Goal: Task Accomplishment & Management: Manage account settings

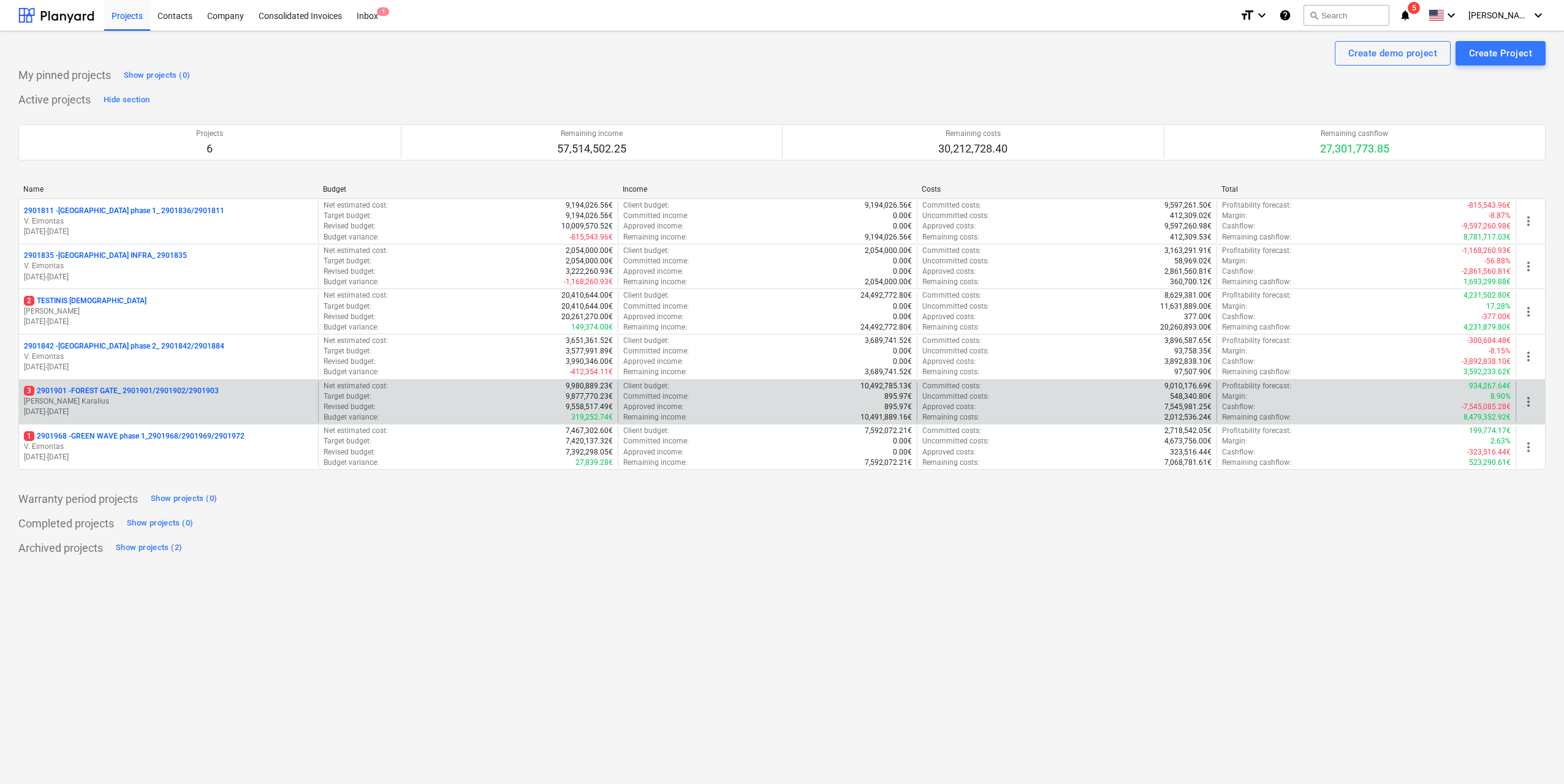
click at [147, 396] on p "3 2901901 - FOREST GATE_ 2901901/2901902/2901903" at bounding box center [121, 391] width 195 height 11
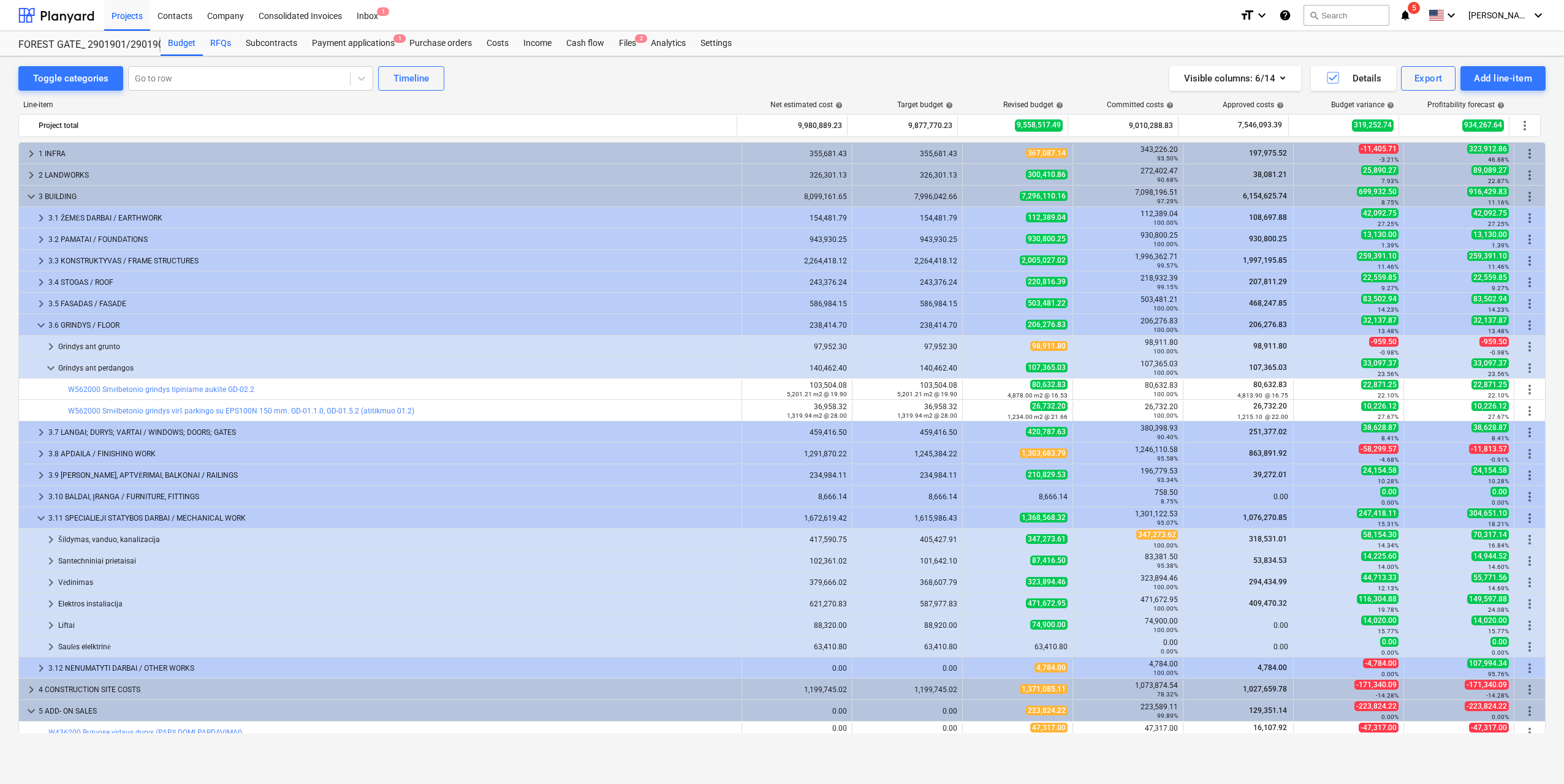
click at [208, 54] on div "RFQs" at bounding box center [221, 43] width 36 height 24
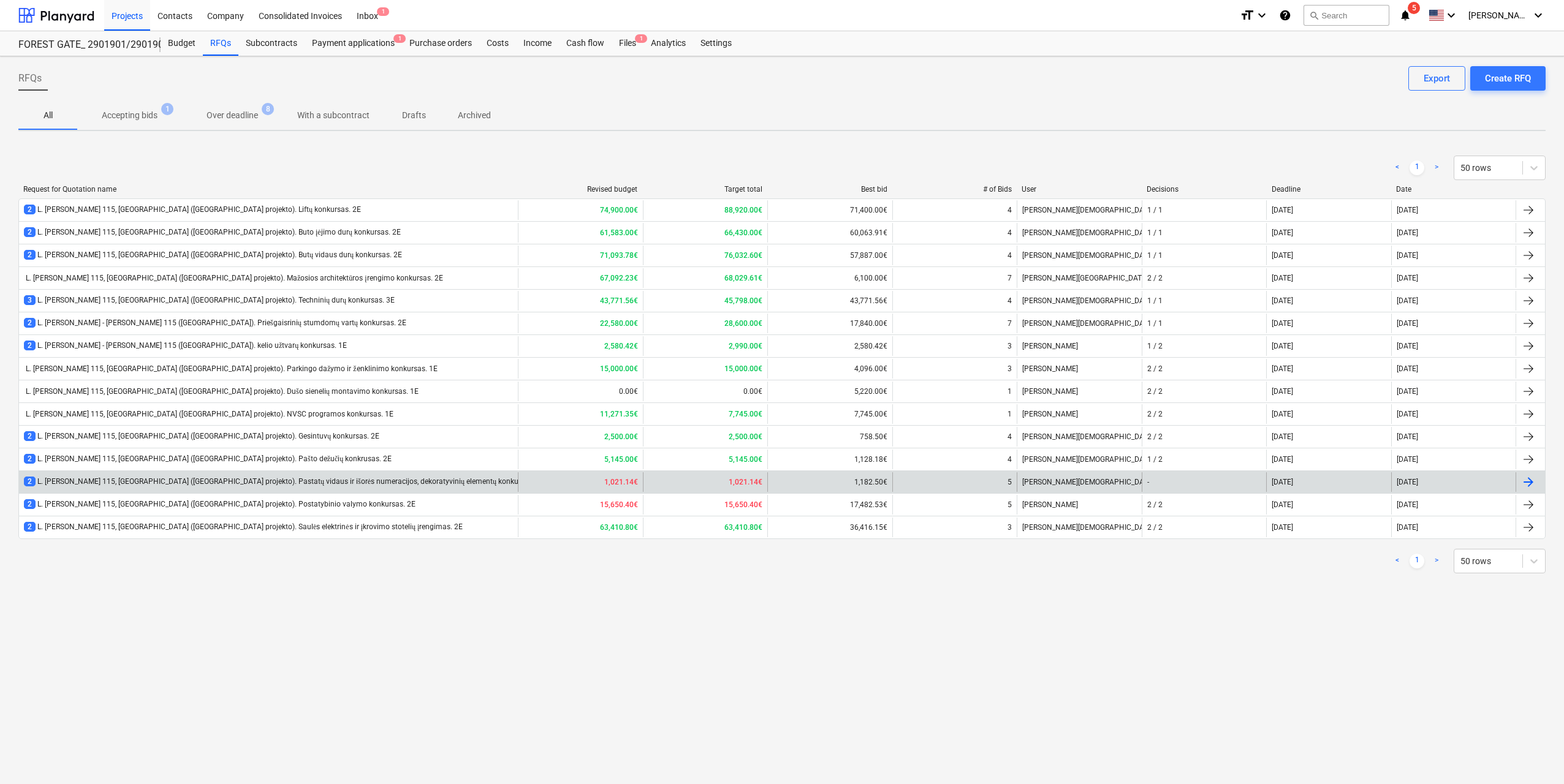
click at [426, 485] on div "2 L. [PERSON_NAME] 115, [GEOGRAPHIC_DATA] ([GEOGRAPHIC_DATA] projekto). Pastatų…" at bounding box center [284, 482] width 521 height 11
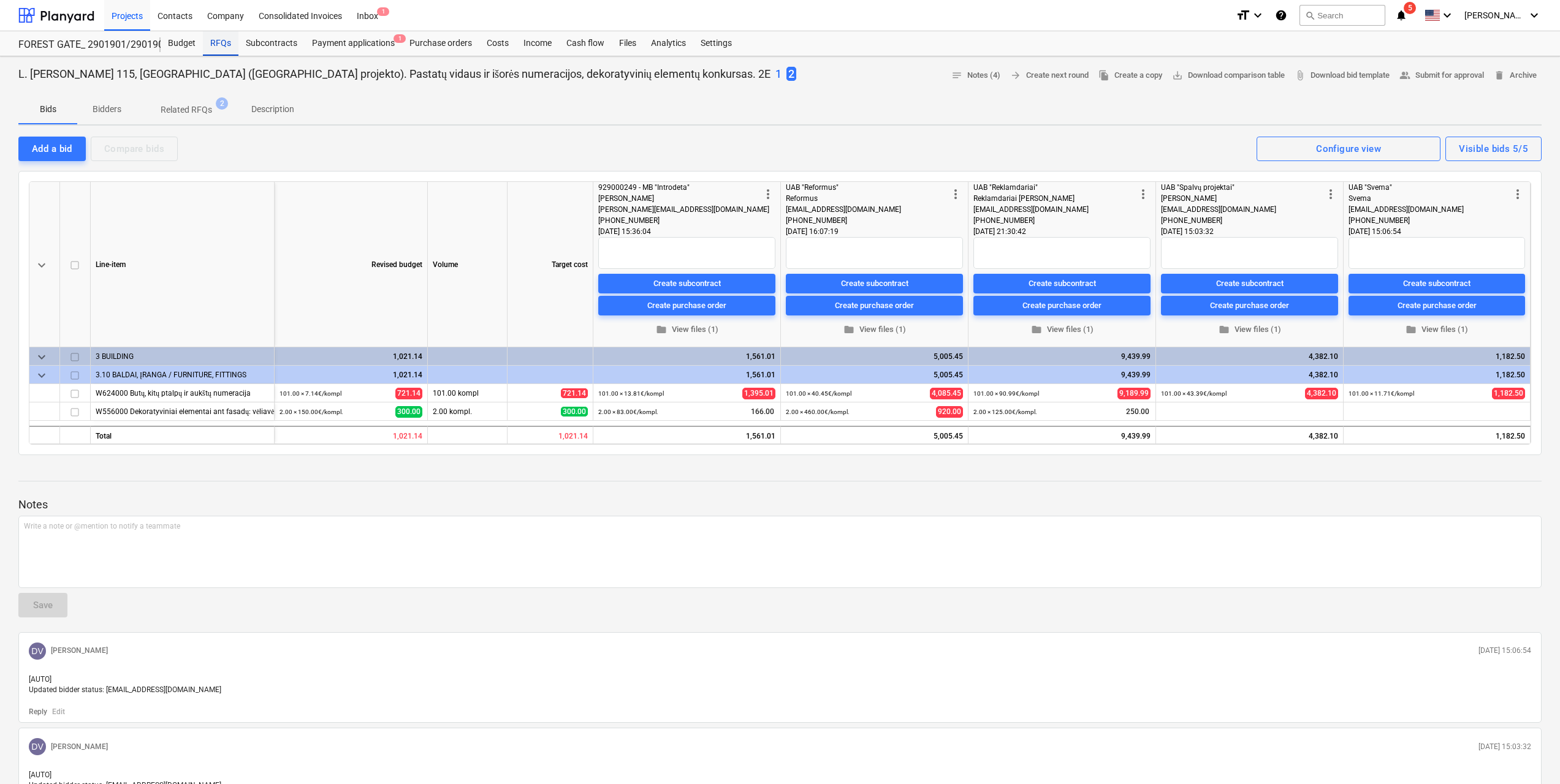
click at [214, 48] on div "RFQs" at bounding box center [221, 43] width 36 height 24
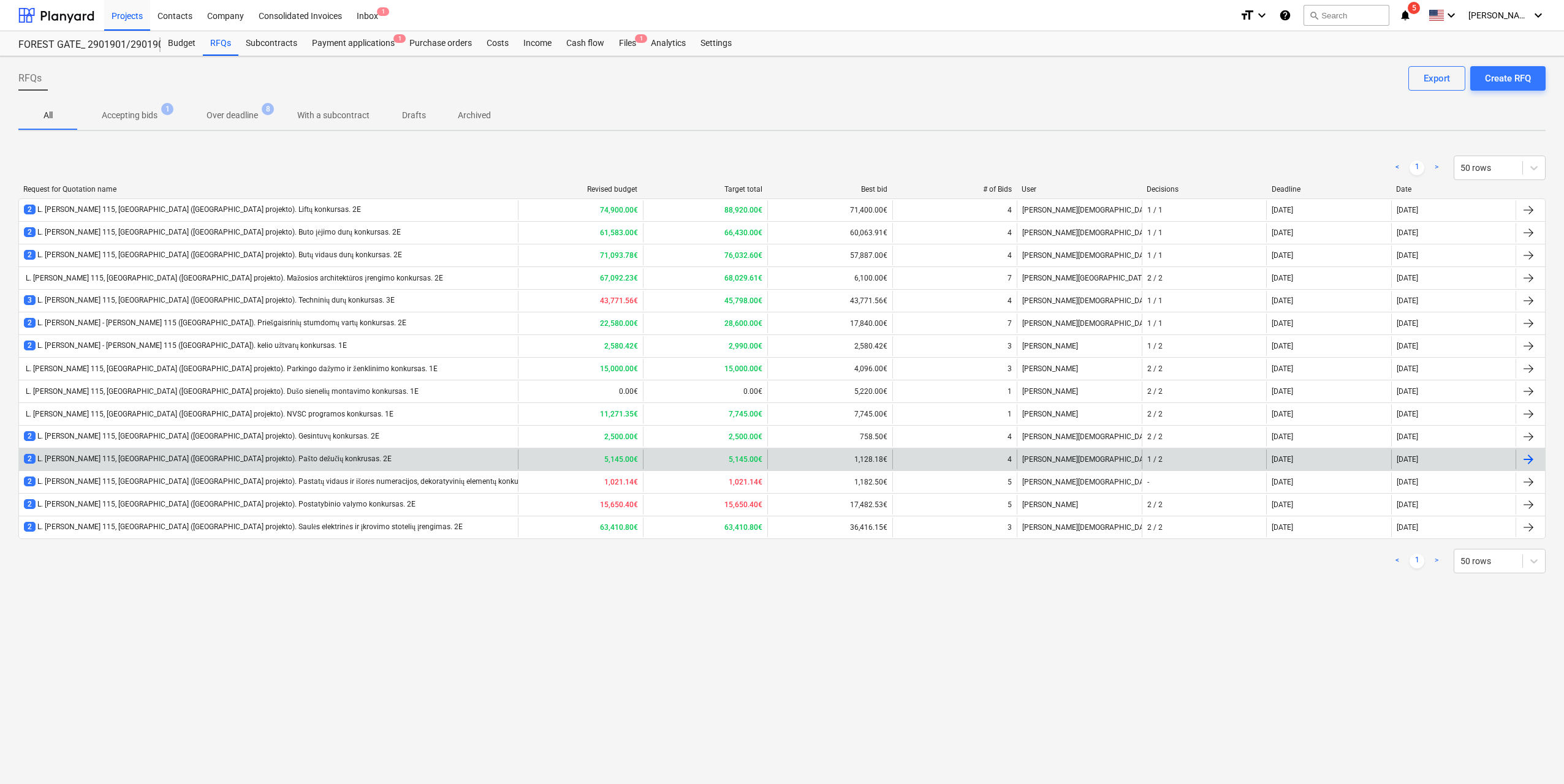
click at [367, 454] on div "2 L. [PERSON_NAME] 115, [GEOGRAPHIC_DATA] ([GEOGRAPHIC_DATA] projekto). Pašto d…" at bounding box center [268, 460] width 498 height 20
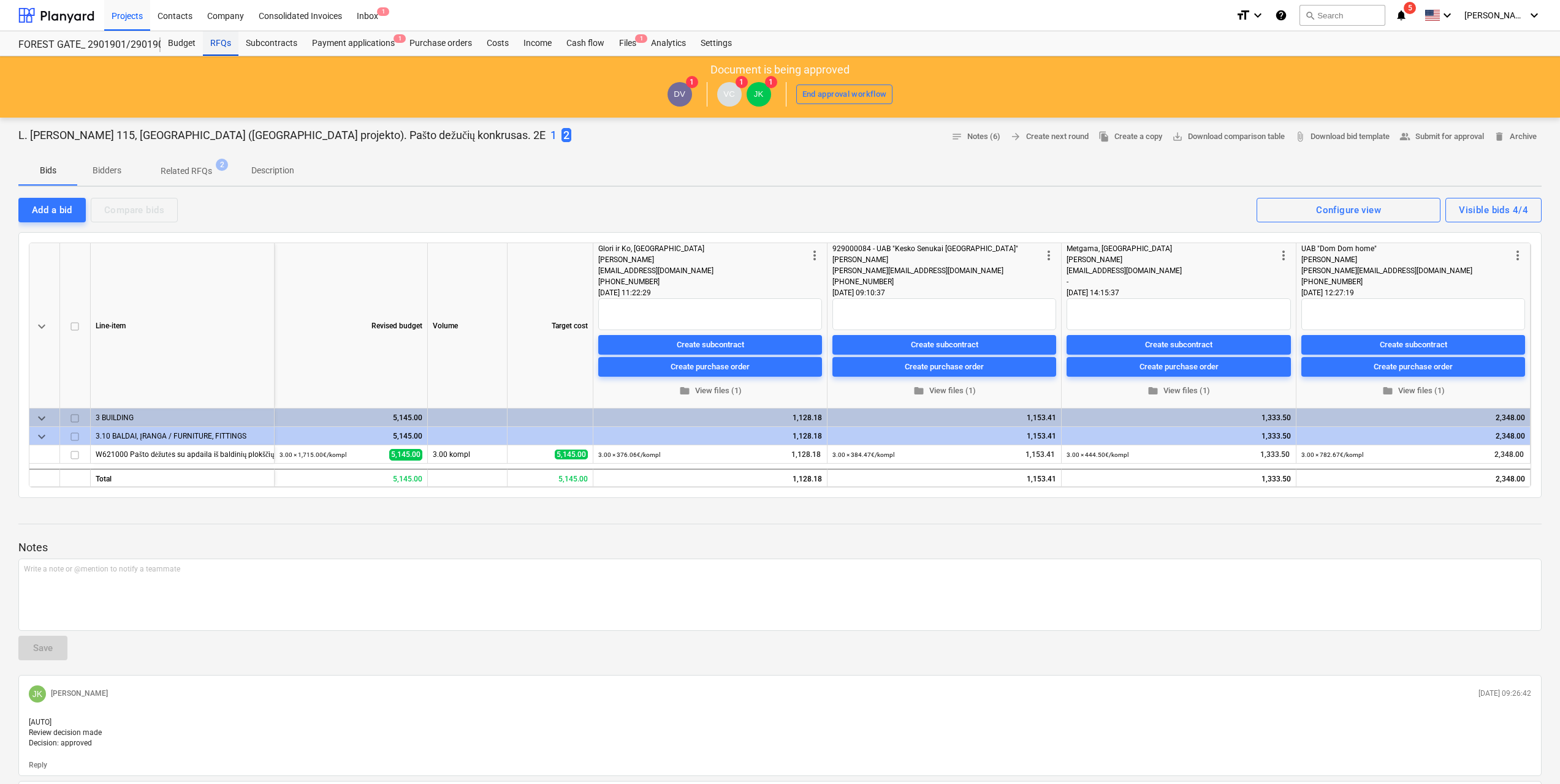
click at [215, 44] on div "RFQs" at bounding box center [221, 43] width 36 height 24
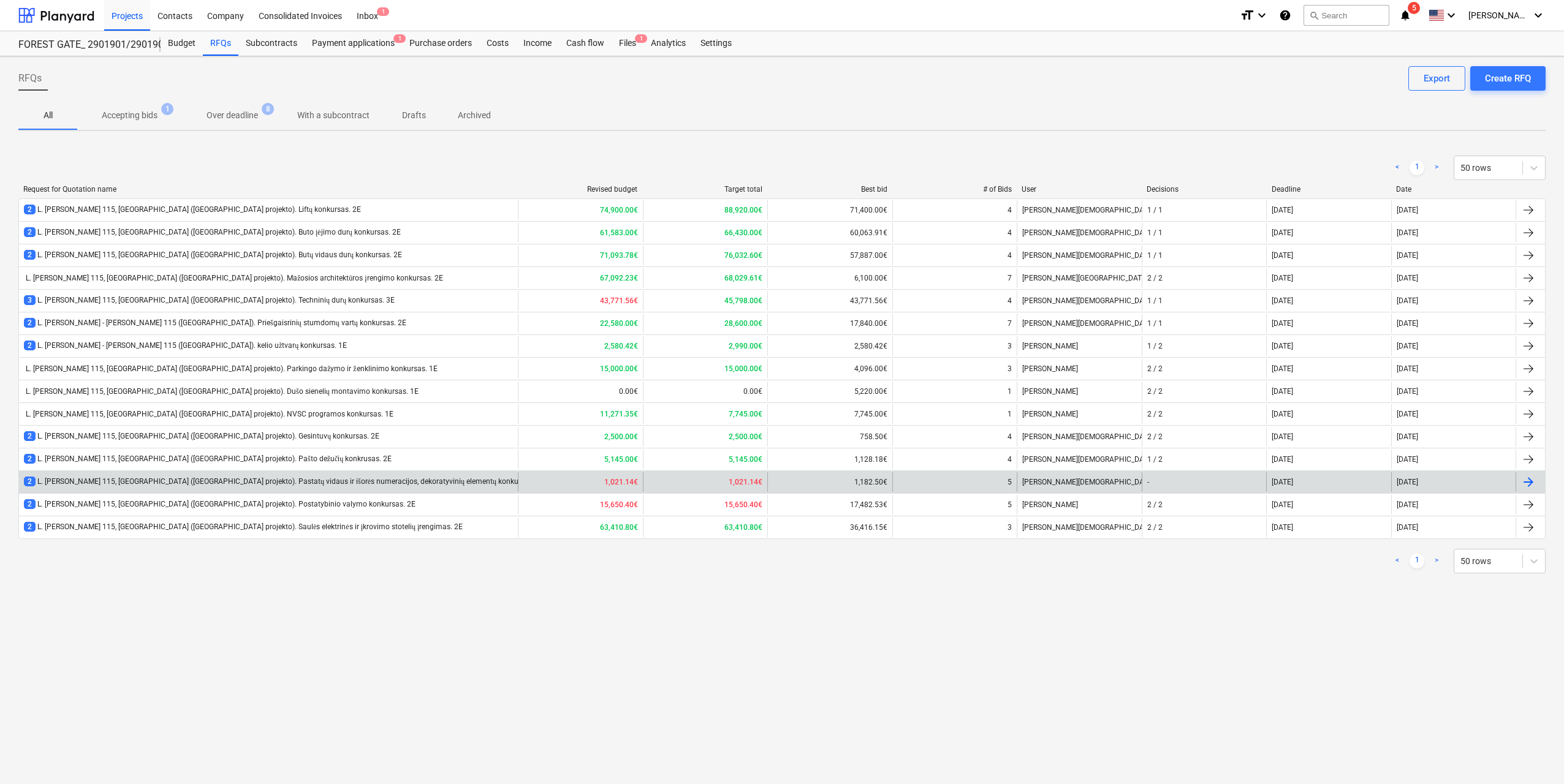
click at [352, 481] on div "2 L. [PERSON_NAME] 115, [GEOGRAPHIC_DATA] ([GEOGRAPHIC_DATA] projekto). Pastatų…" at bounding box center [284, 482] width 521 height 11
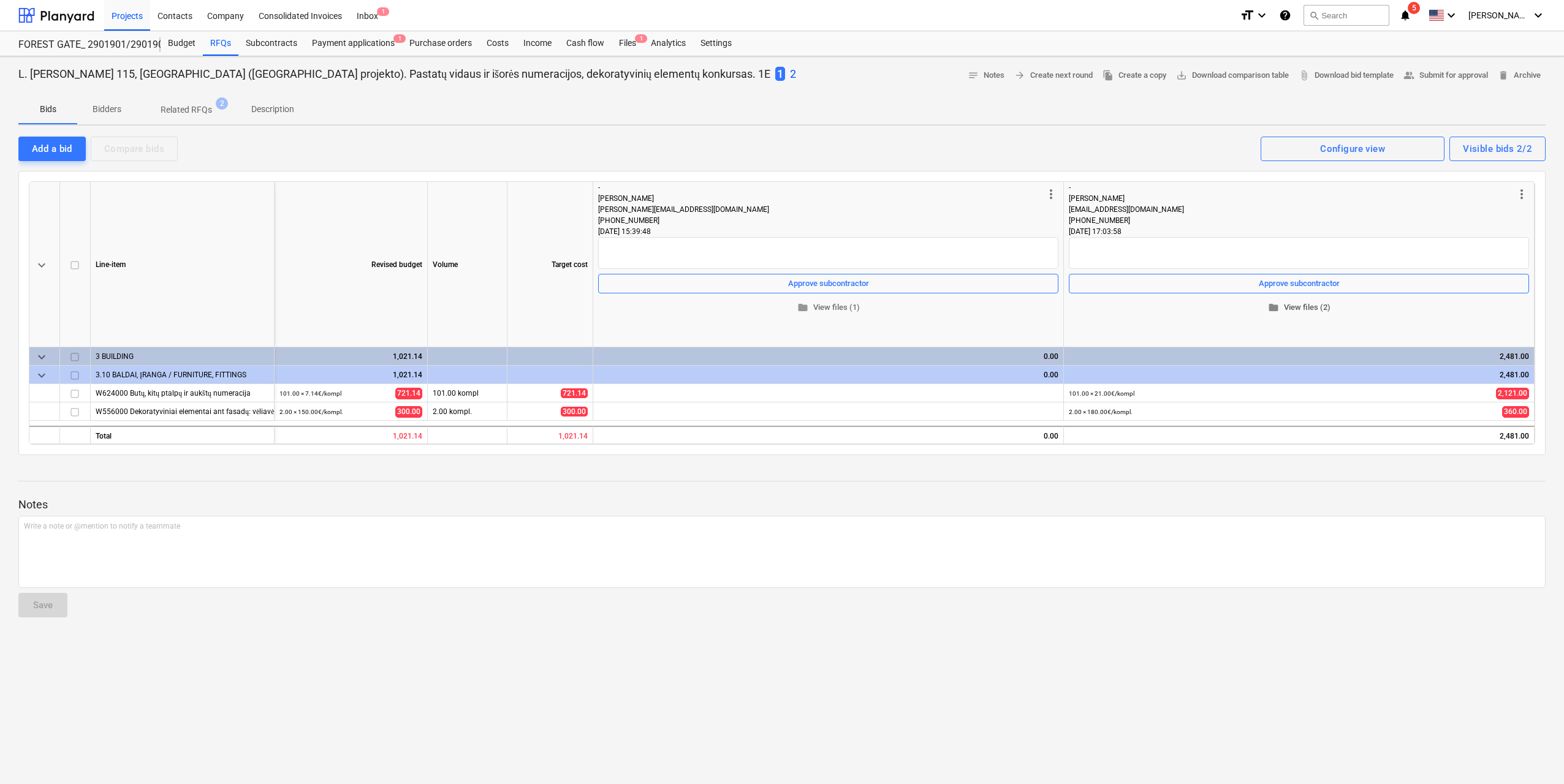
click at [1217, 307] on span "folder View files (2)" at bounding box center [1299, 308] width 450 height 14
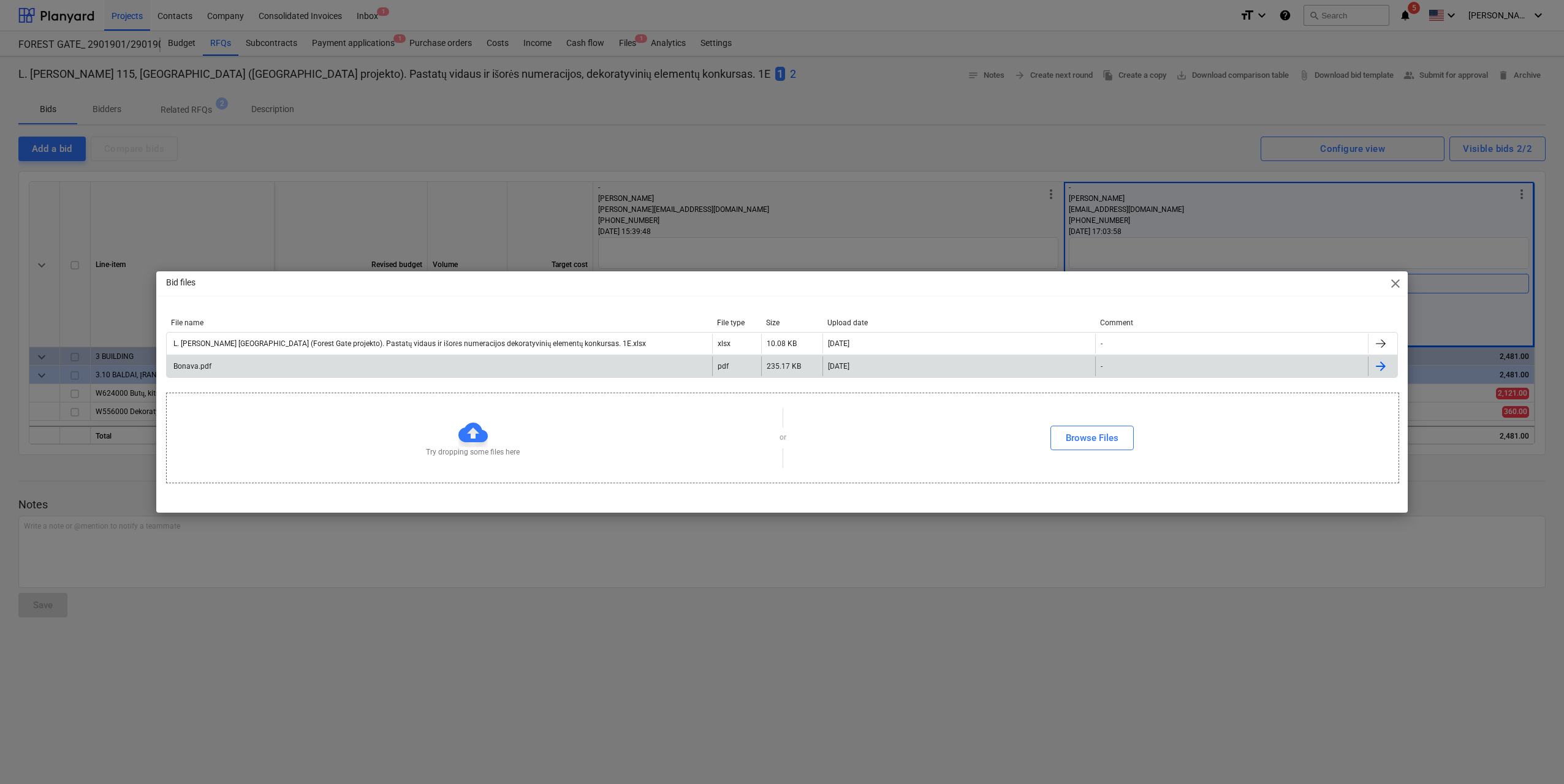
click at [511, 368] on div "Bonava.pdf" at bounding box center [439, 366] width 546 height 20
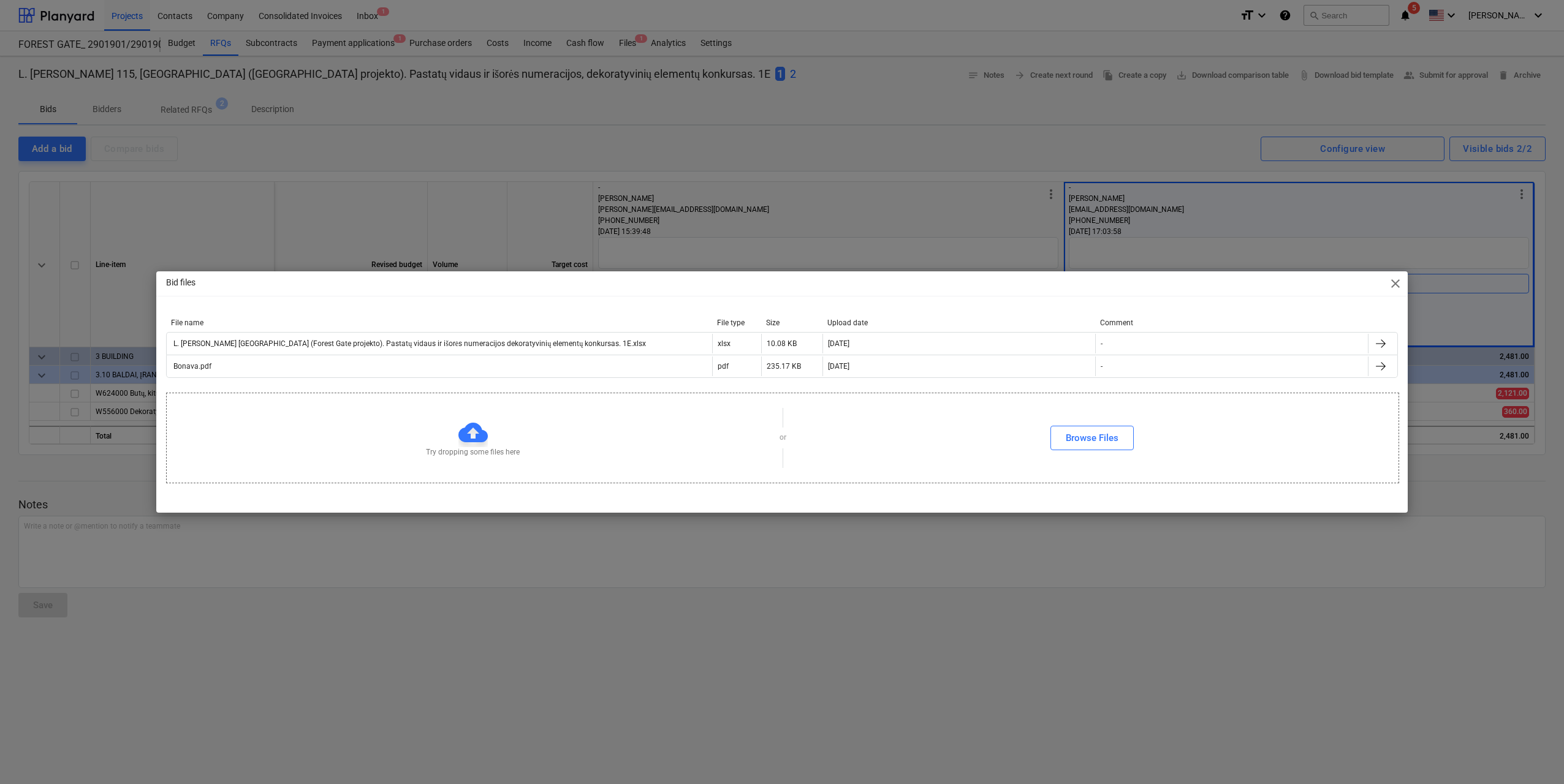
click at [1384, 285] on div "Bid files close" at bounding box center [782, 283] width 1251 height 24
click at [1393, 285] on span "close" at bounding box center [1395, 283] width 14 height 14
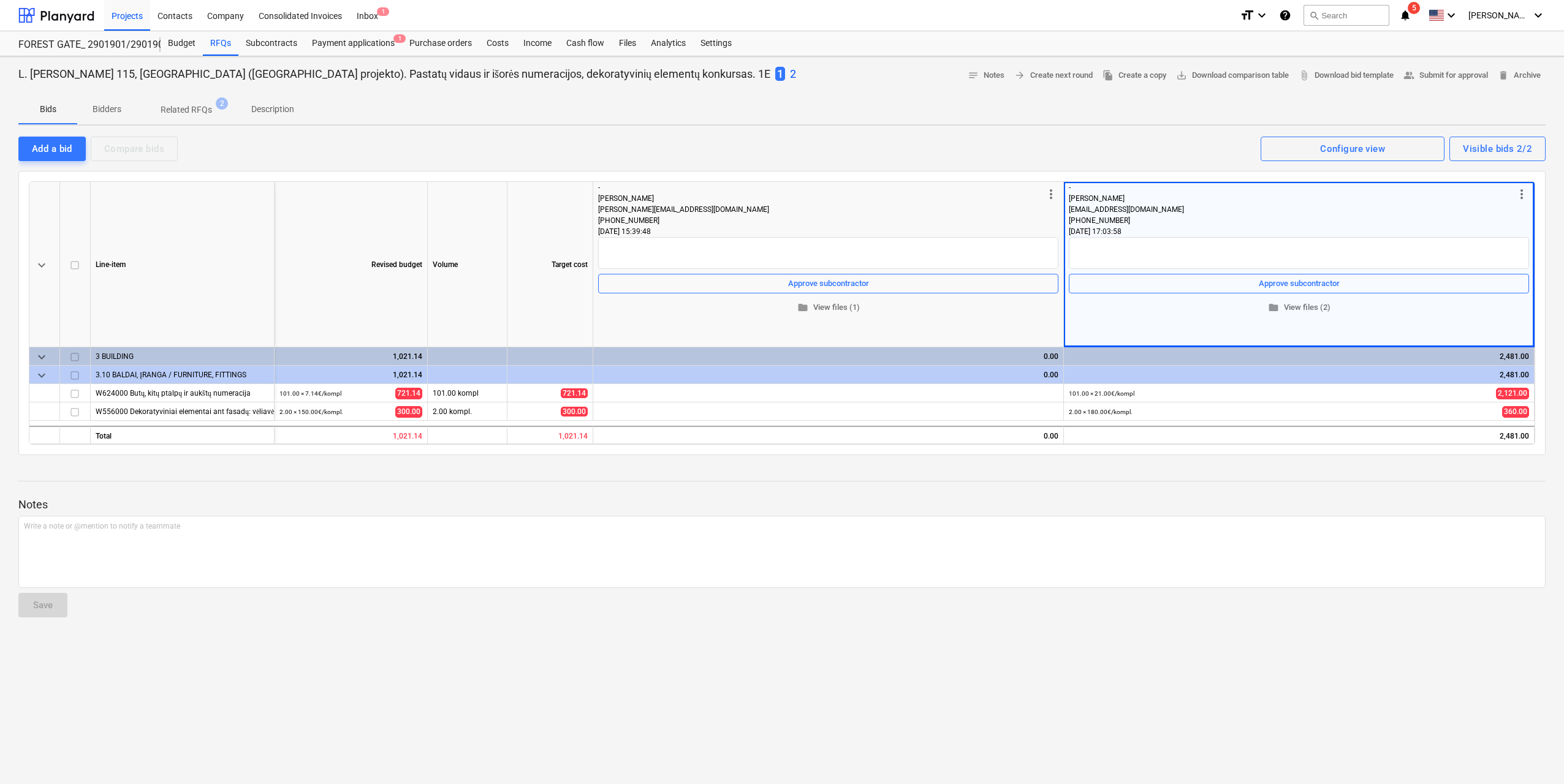
click at [790, 75] on p "2" at bounding box center [792, 74] width 6 height 14
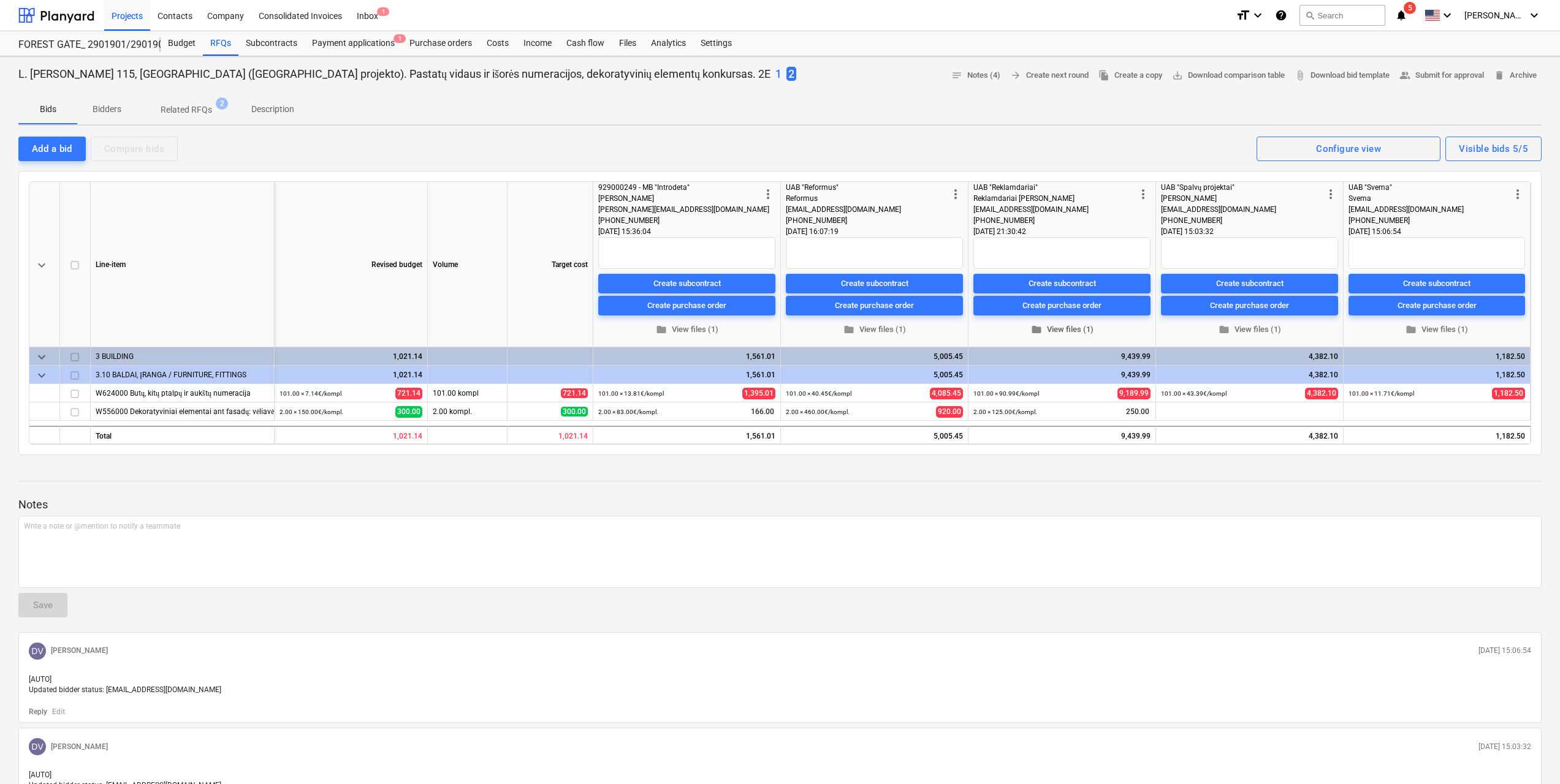
click at [1067, 328] on span "folder View files (1)" at bounding box center [1061, 330] width 167 height 14
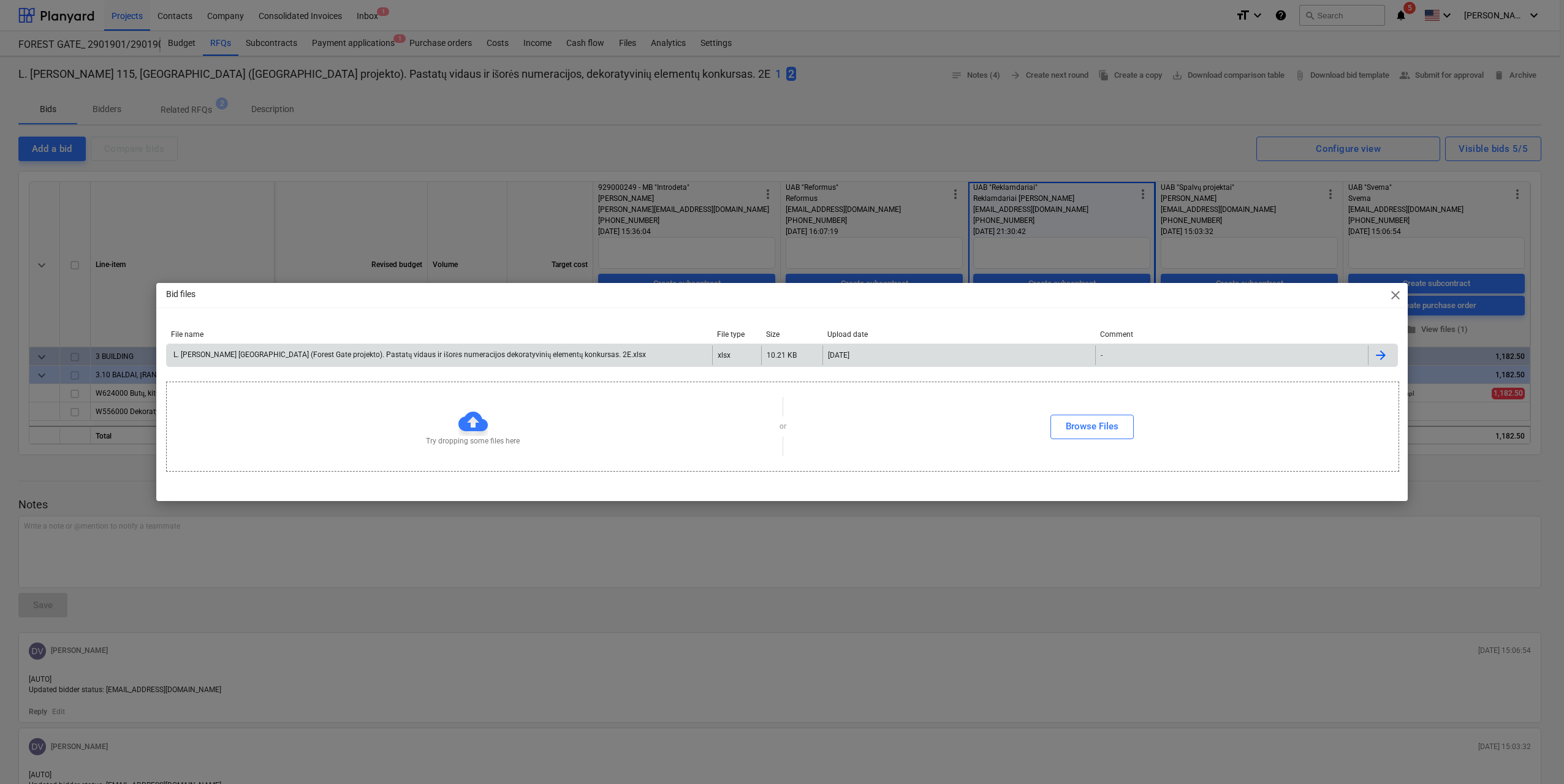
click at [596, 358] on div "L. Baliukevičiaus Dzūko g. 115 Vilnius (Forest Gate projekto). Pastatų vidaus i…" at bounding box center [408, 354] width 474 height 9
click at [1080, 302] on div "Bid files close" at bounding box center [782, 295] width 1251 height 24
click at [1391, 296] on span "close" at bounding box center [1395, 295] width 14 height 14
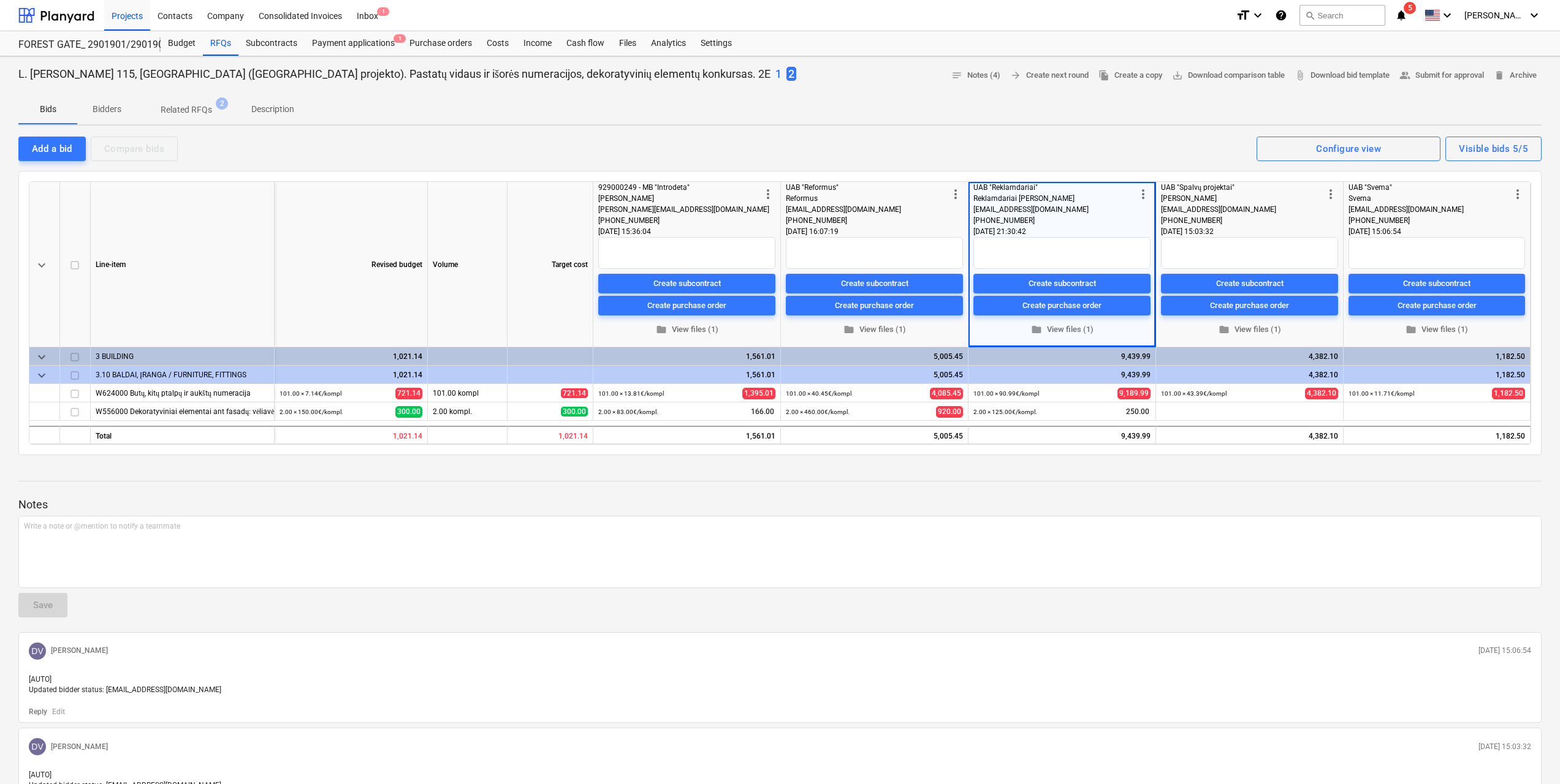
click at [350, 605] on div "Notes Write a note or @mention to notify a teammate ﻿ Save DV Dovydas Vaicius 3…" at bounding box center [780, 738] width 1523 height 546
click at [876, 220] on div "[PHONE_NUMBER]" at bounding box center [867, 221] width 163 height 11
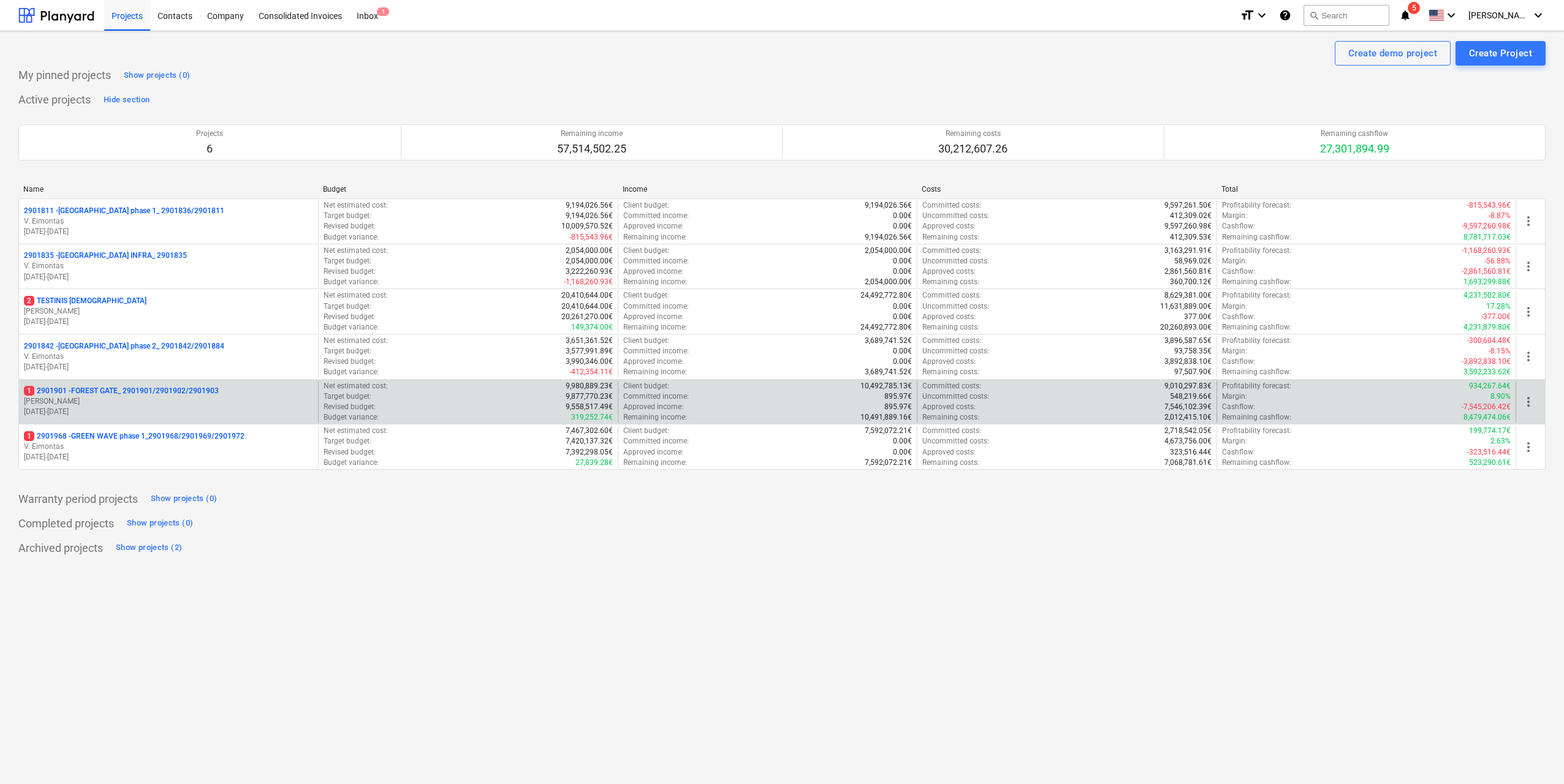
click at [213, 406] on p "[PERSON_NAME]" at bounding box center [169, 402] width 289 height 11
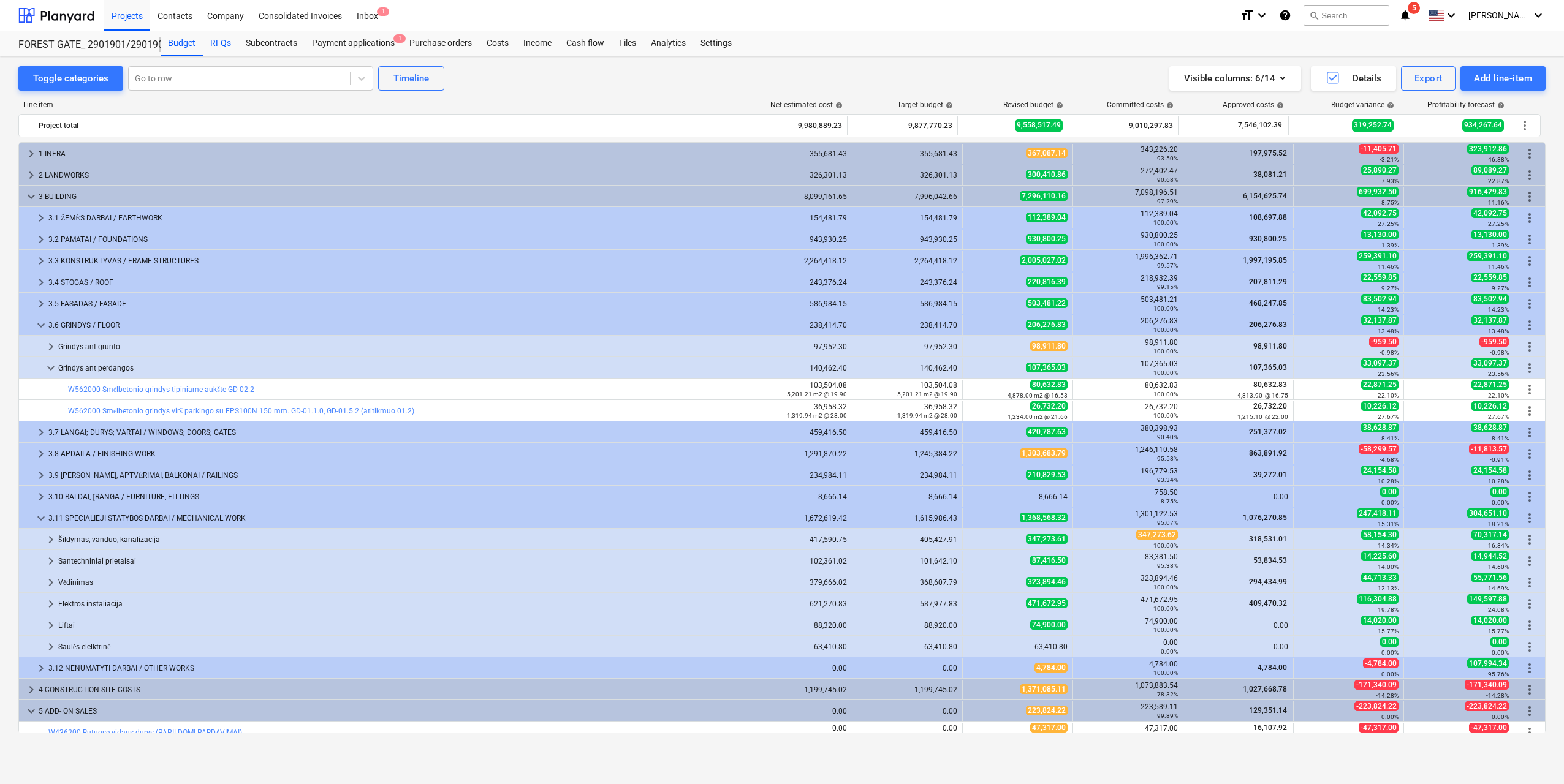
click at [219, 40] on div "RFQs" at bounding box center [221, 43] width 36 height 24
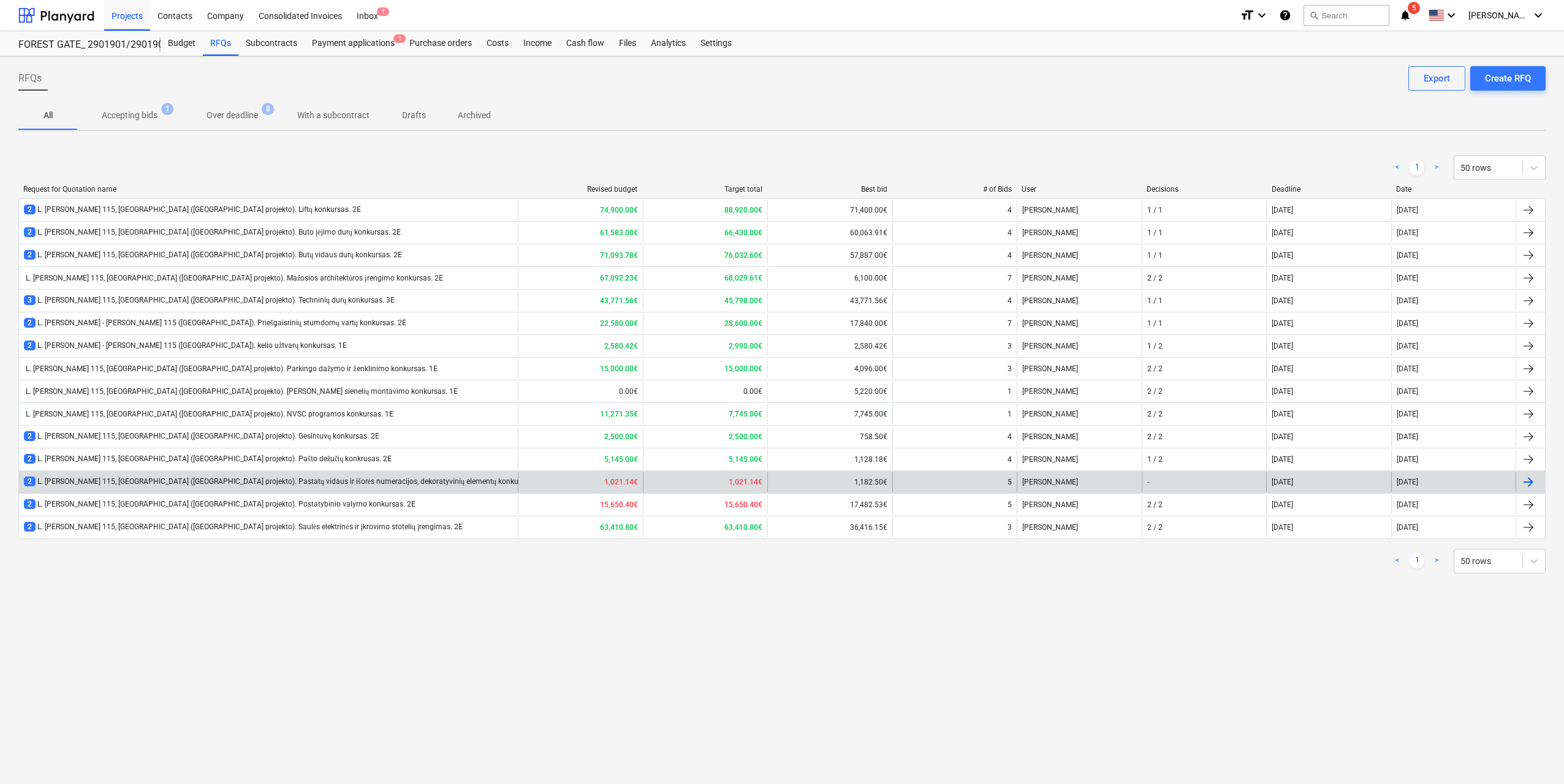
click at [422, 483] on div "2 L. [PERSON_NAME] 115, [GEOGRAPHIC_DATA] ([GEOGRAPHIC_DATA] projekto). Pastatų…" at bounding box center [284, 482] width 521 height 11
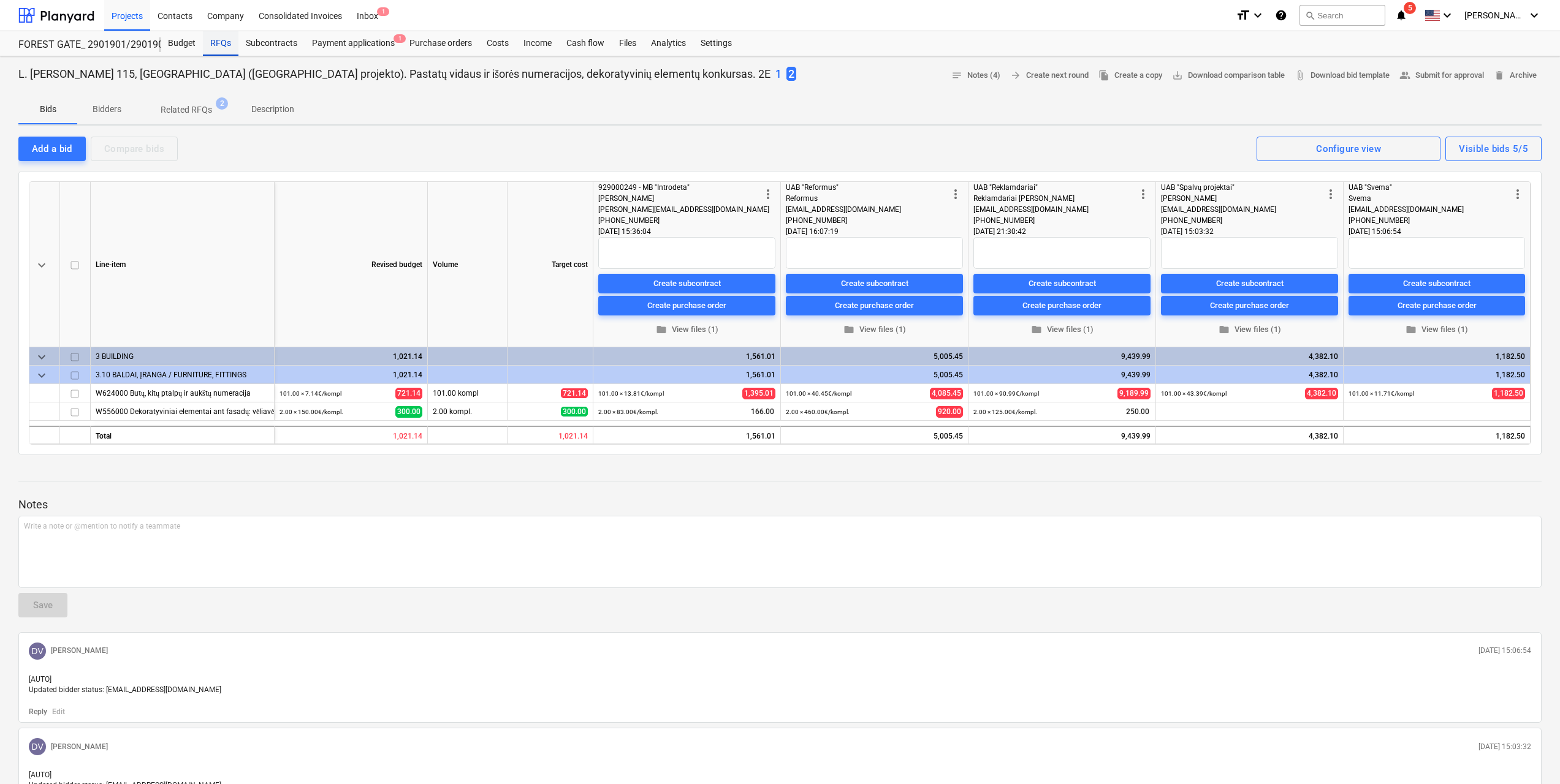
click at [228, 44] on div "RFQs" at bounding box center [221, 43] width 36 height 24
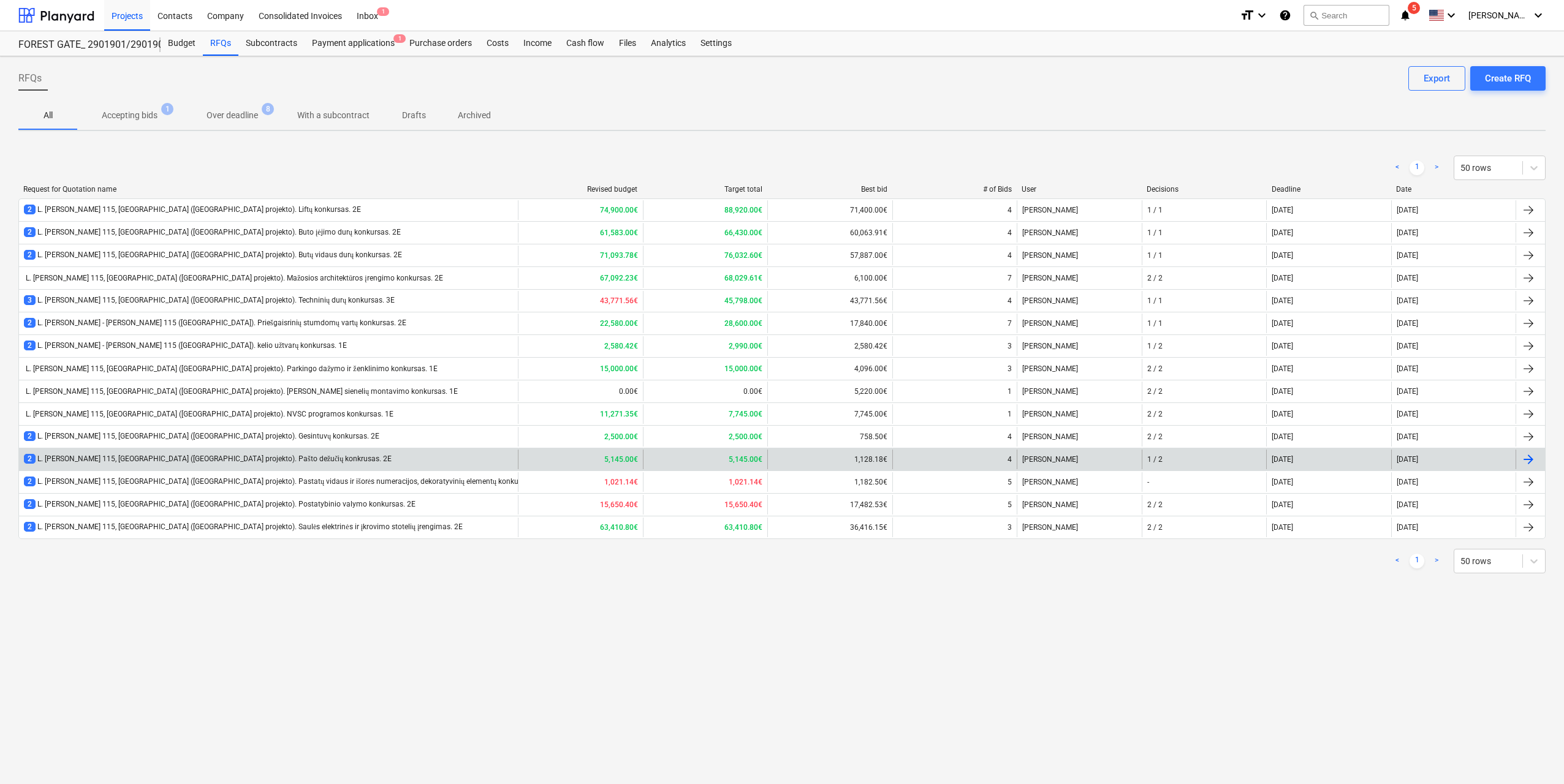
click at [354, 454] on div "2 L. [PERSON_NAME] 115, [GEOGRAPHIC_DATA] ([GEOGRAPHIC_DATA] projekto). Pašto d…" at bounding box center [268, 460] width 498 height 20
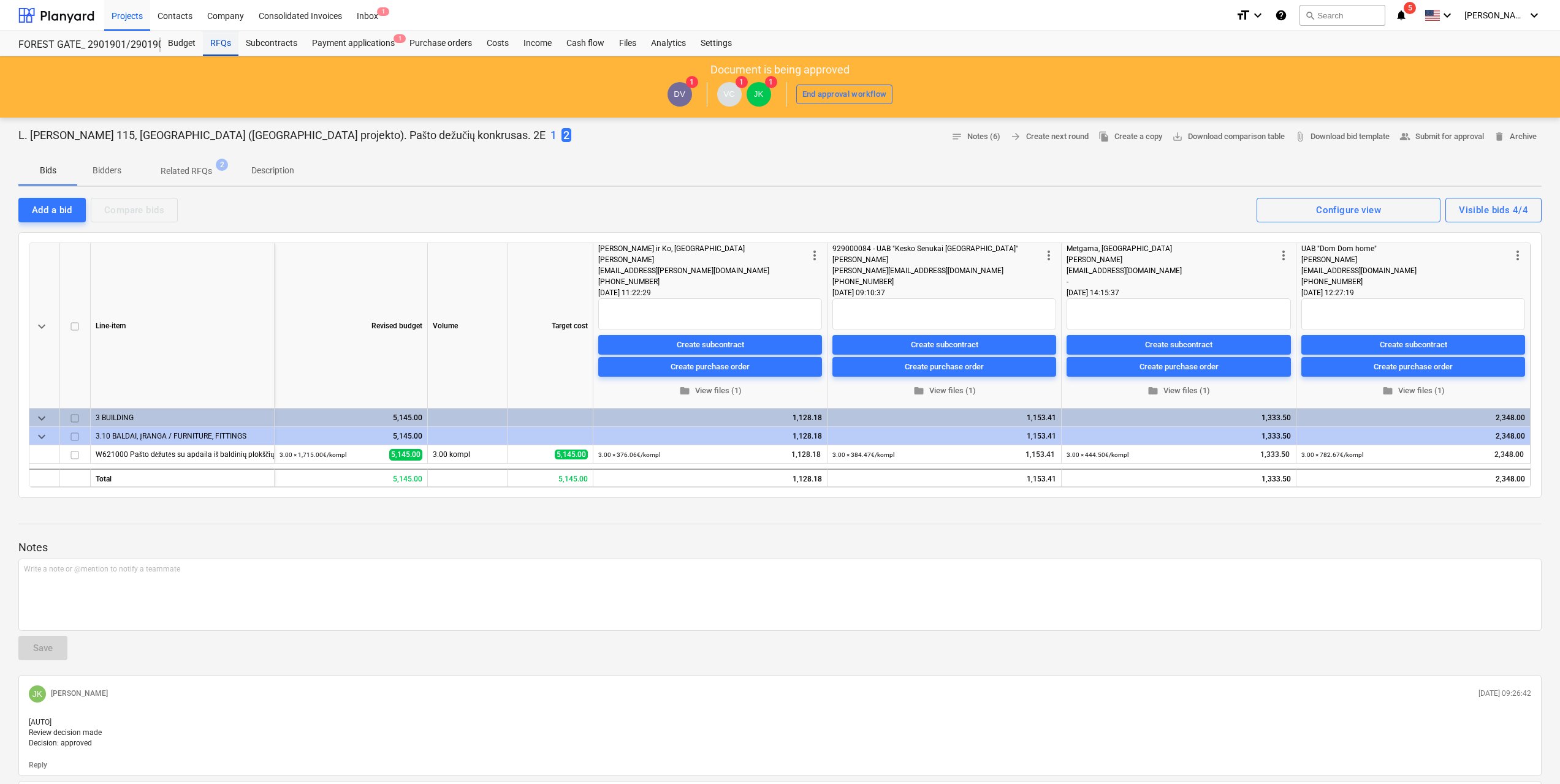
click at [223, 46] on div "RFQs" at bounding box center [221, 43] width 36 height 24
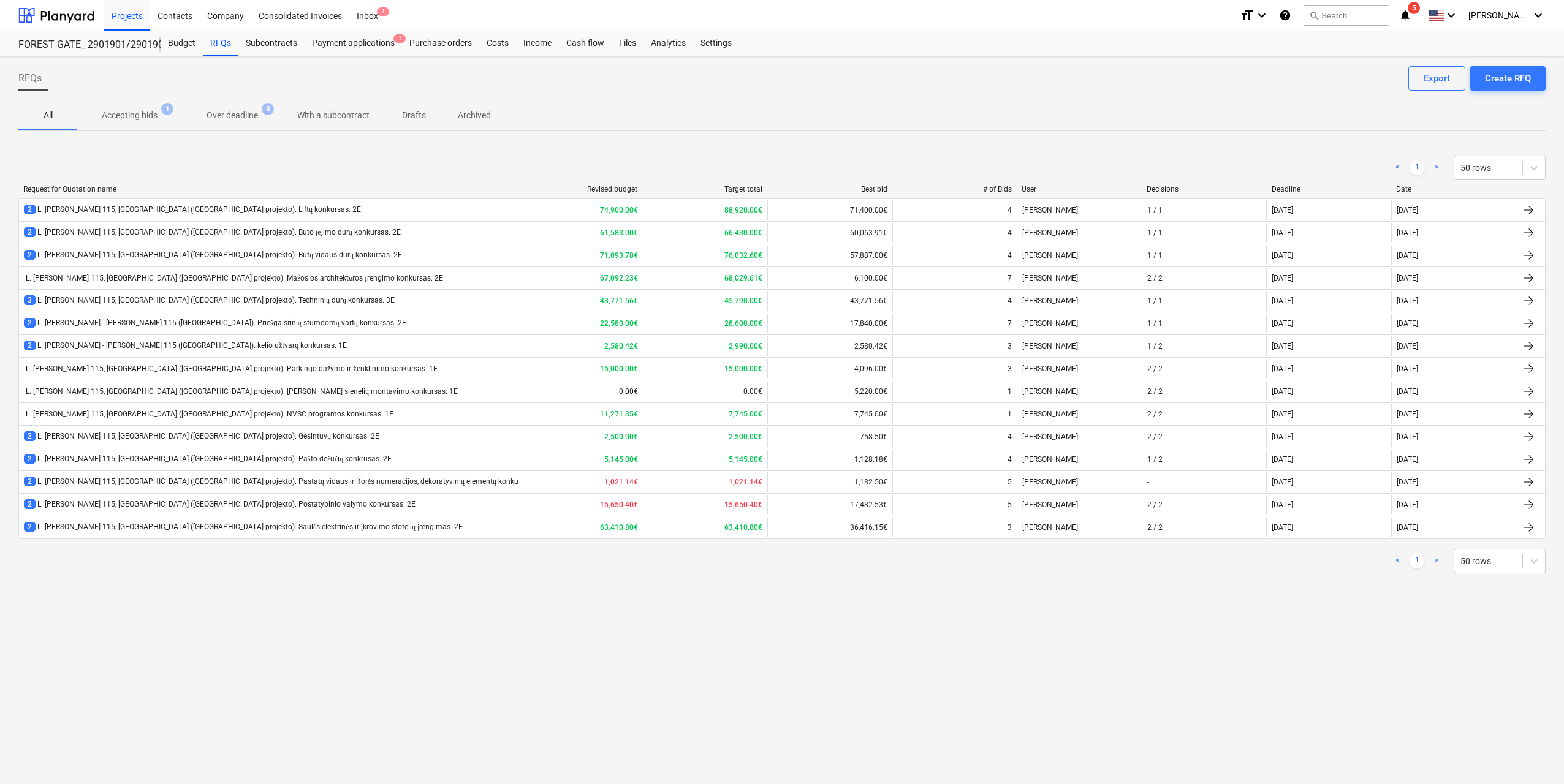
click at [596, 588] on div "RFQs Create RFQ Export All Accepting bids 1 Over deadline 8 With a subcontract …" at bounding box center [782, 420] width 1564 height 728
click at [582, 623] on div "RFQs Create RFQ Export All Accepting bids 1 Over deadline 8 With a subcontract …" at bounding box center [782, 420] width 1564 height 728
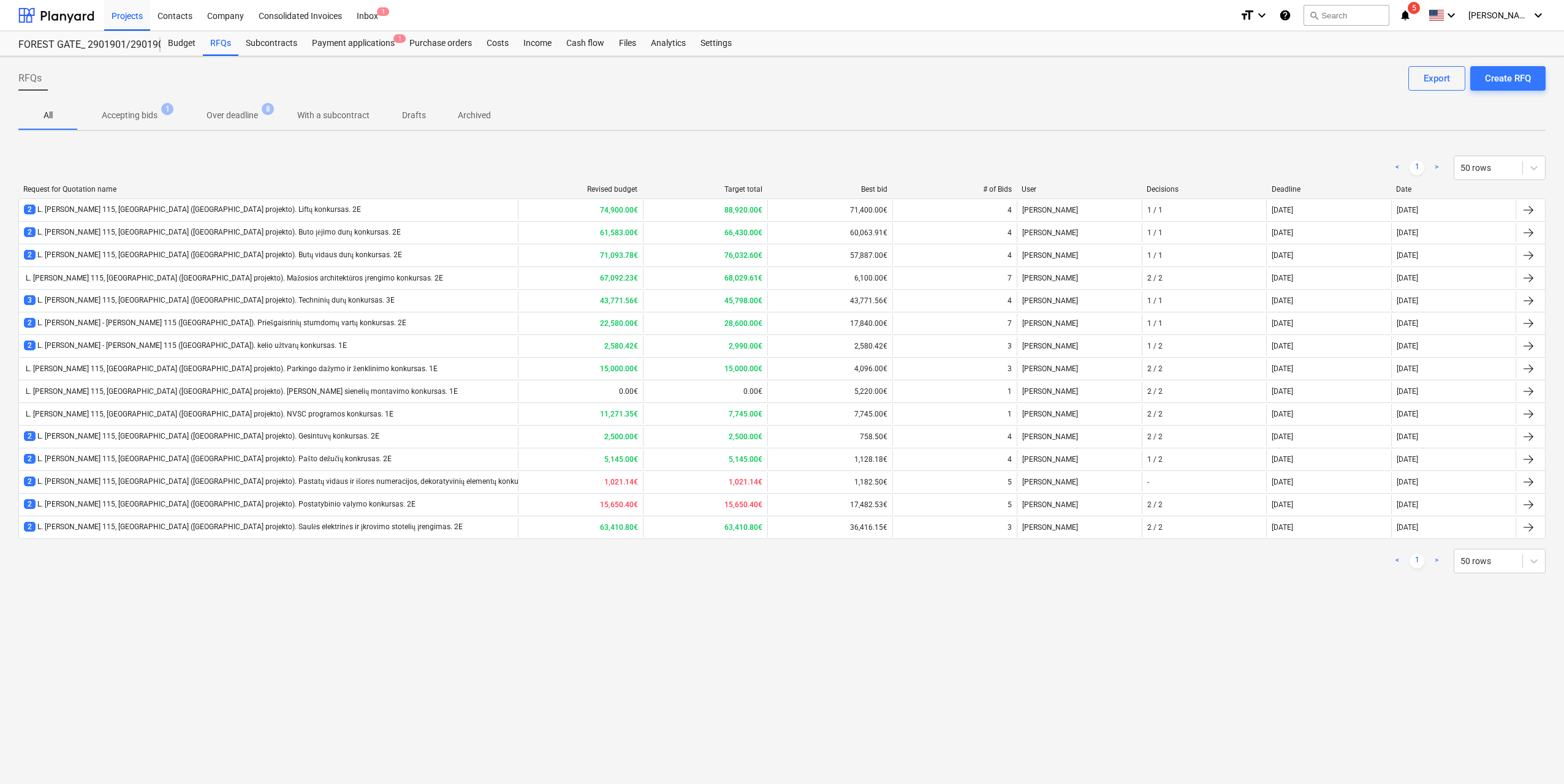
click at [582, 623] on div "RFQs Create RFQ Export All Accepting bids 1 Over deadline 8 With a subcontract …" at bounding box center [782, 420] width 1564 height 728
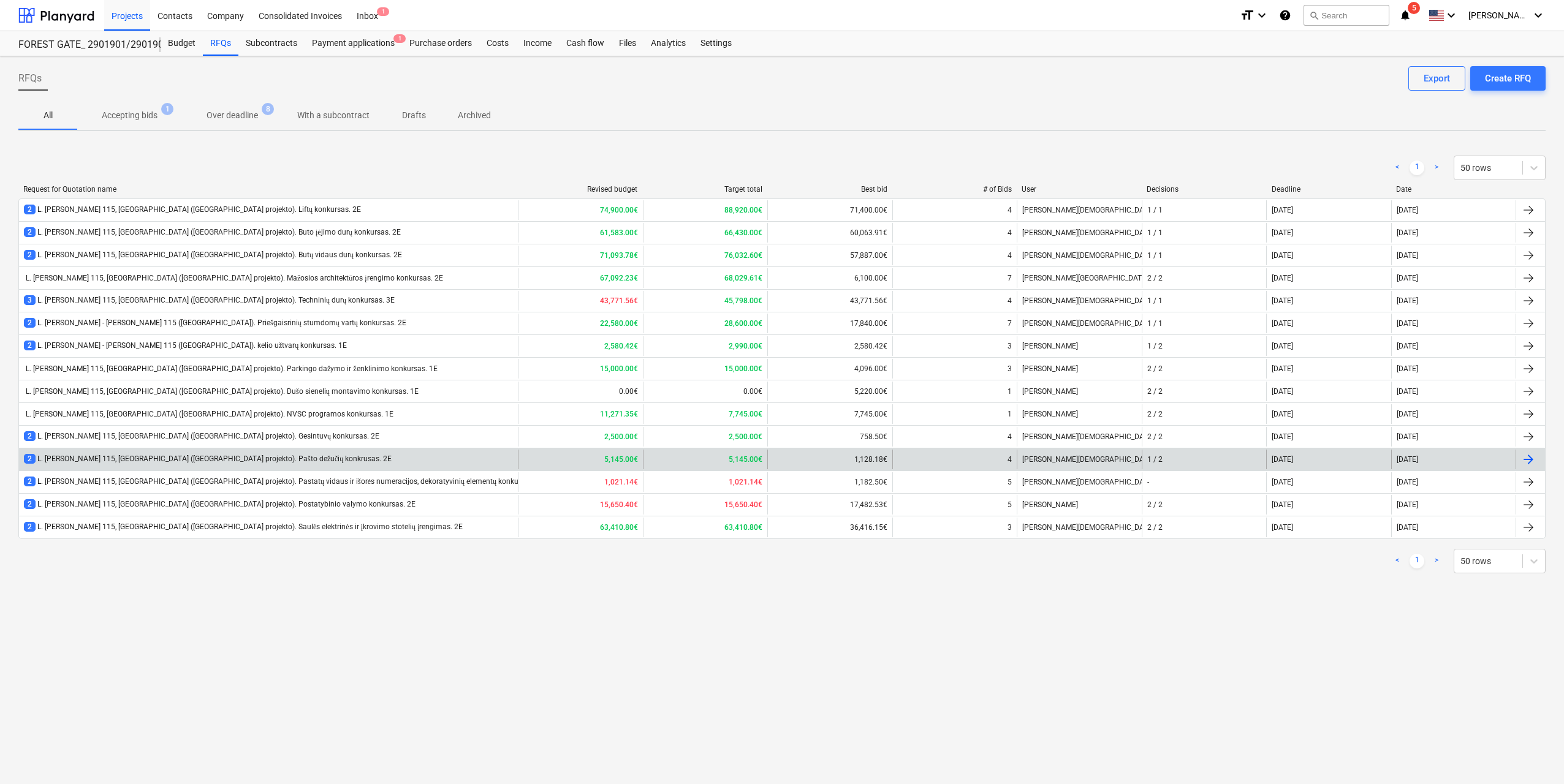
click at [249, 455] on div "2 L. [PERSON_NAME] 115, [GEOGRAPHIC_DATA] ([GEOGRAPHIC_DATA] projekto). Pašto d…" at bounding box center [208, 459] width 368 height 11
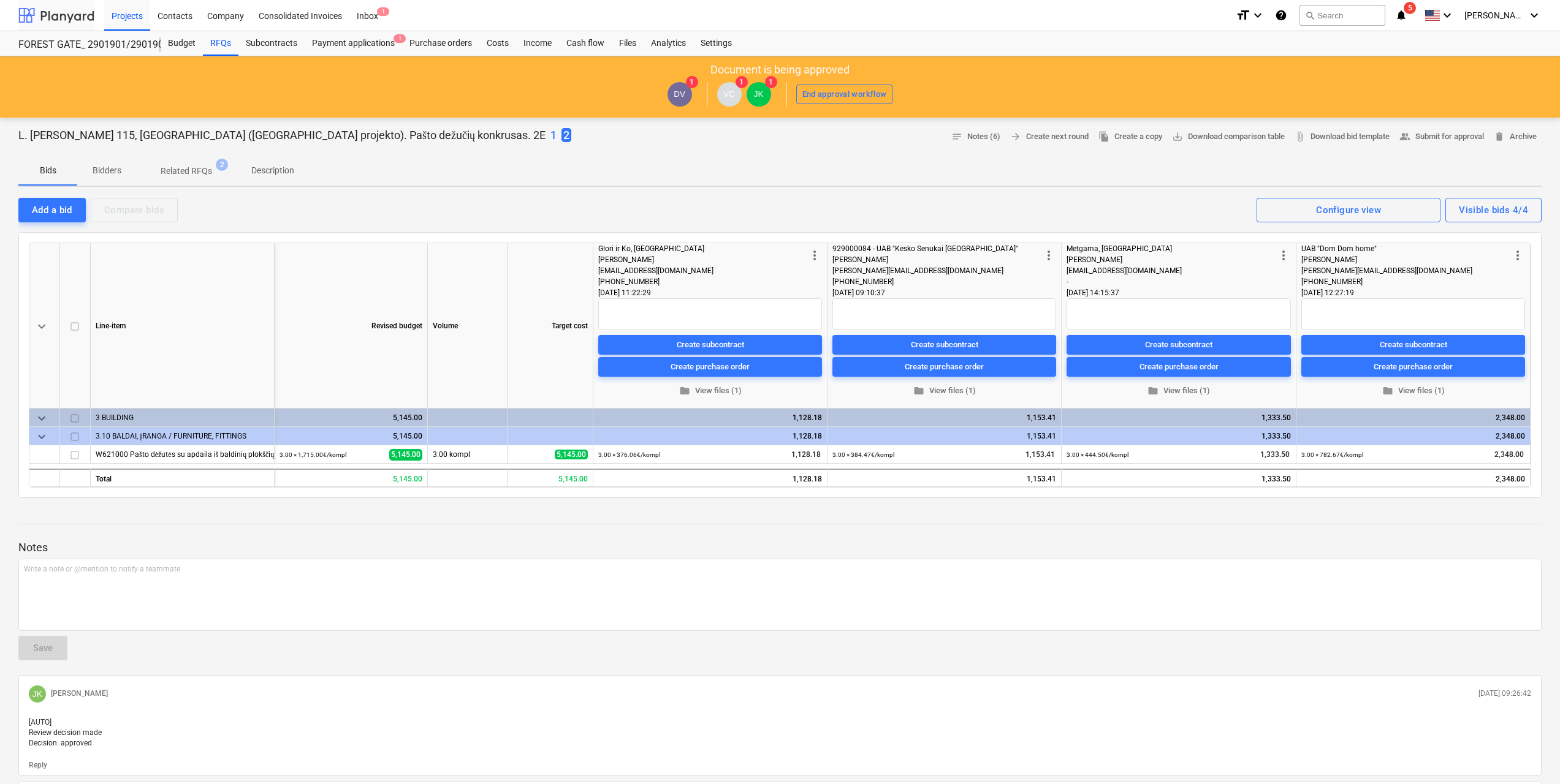
click at [63, 13] on div at bounding box center [56, 15] width 76 height 30
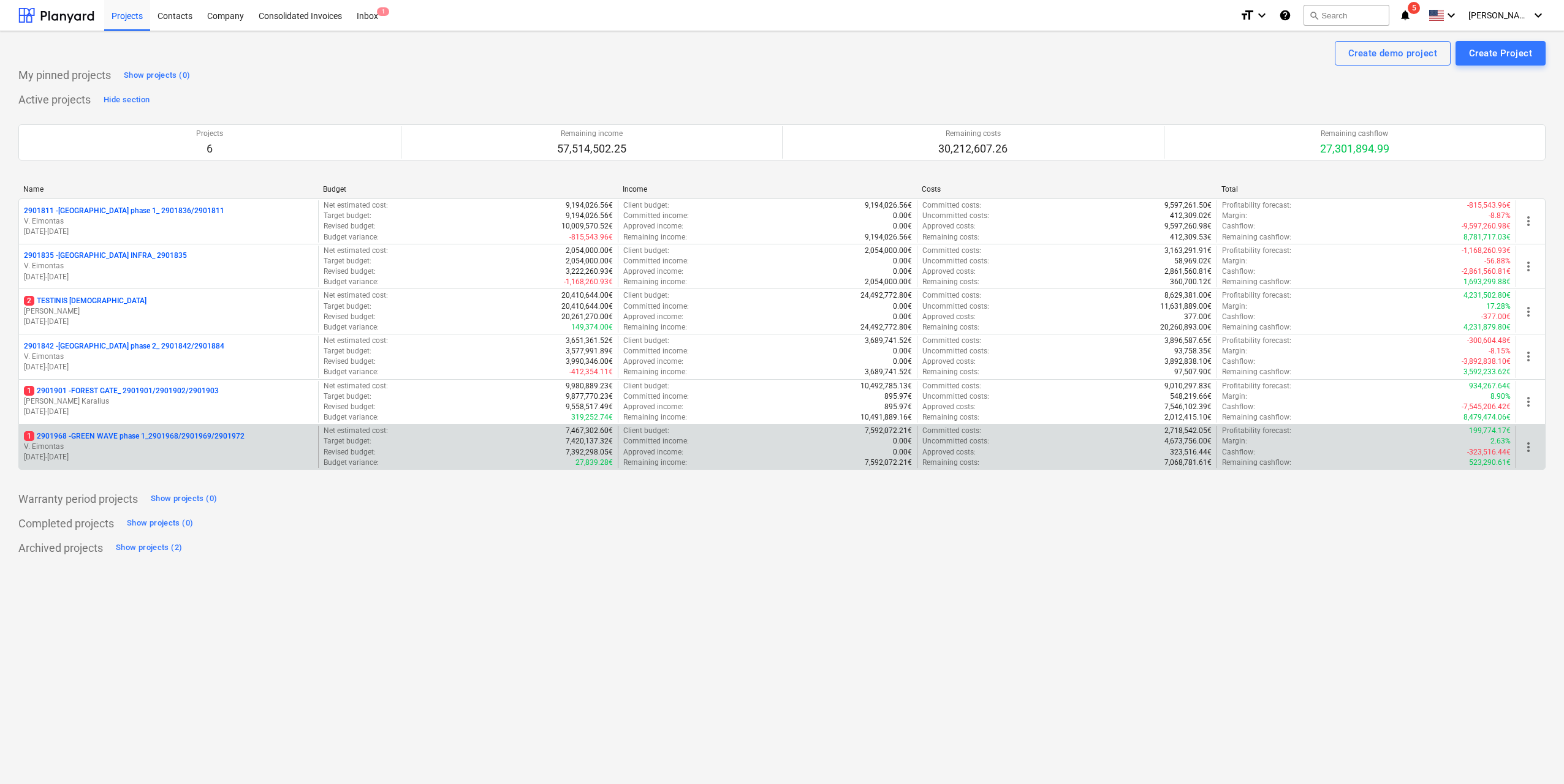
click at [161, 446] on p "V. Eimontas" at bounding box center [169, 447] width 289 height 11
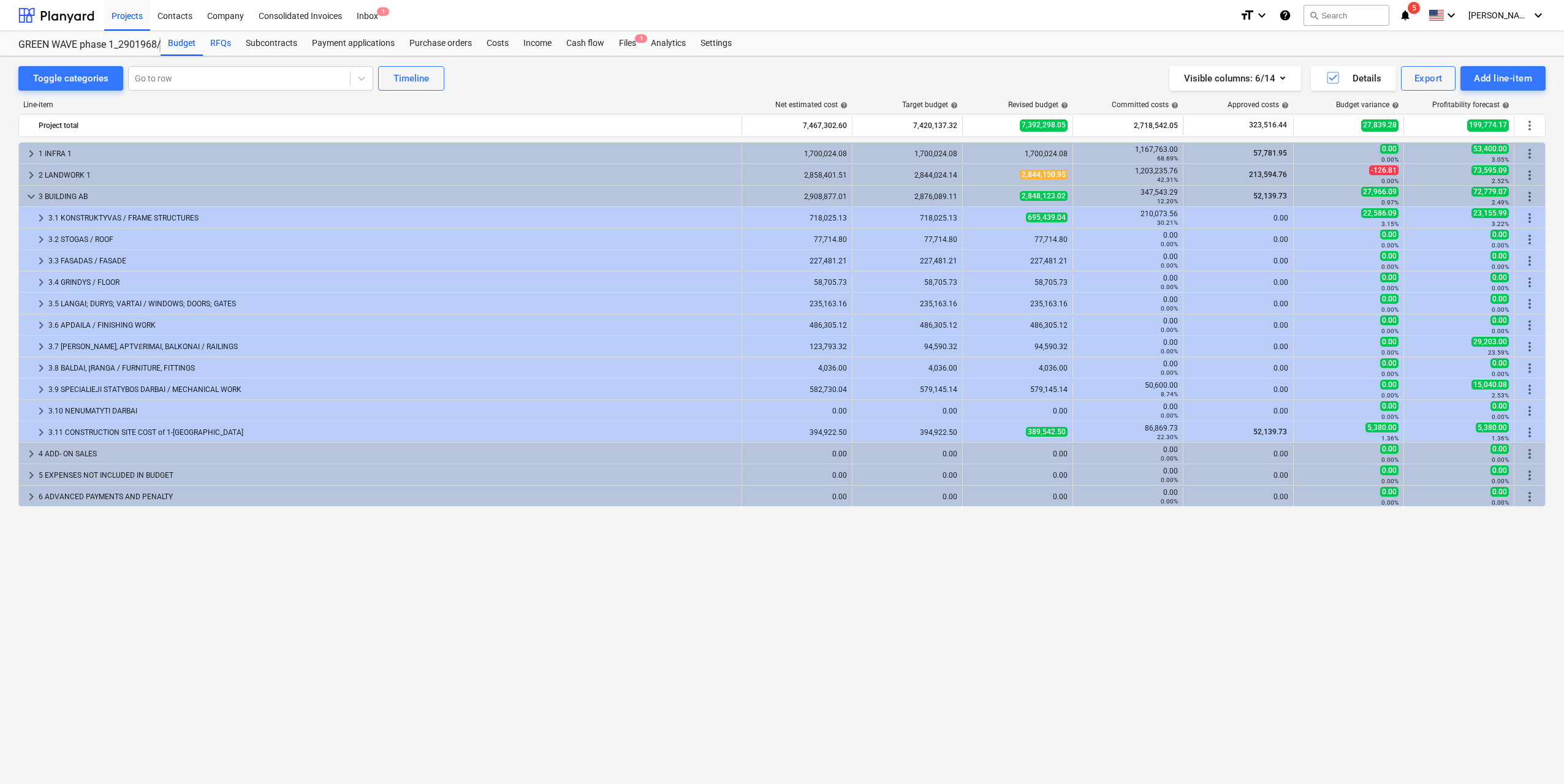
click at [215, 44] on div "RFQs" at bounding box center [221, 43] width 36 height 24
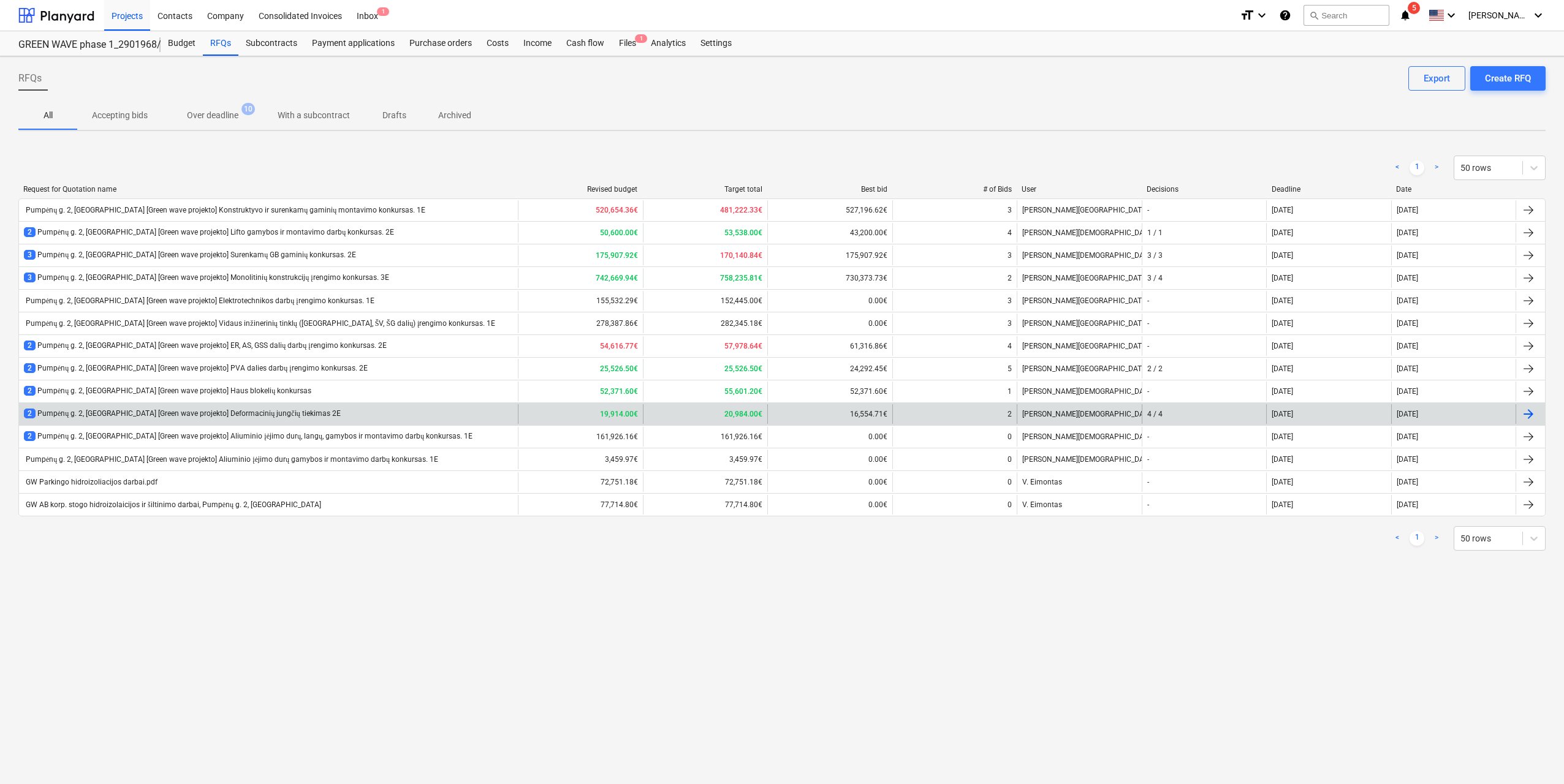
click at [361, 413] on div "2 Pumpėnų g. 2, Vilnius [Green wave projekto] Deformacinių jungčių tiekimas 2E" at bounding box center [268, 414] width 498 height 20
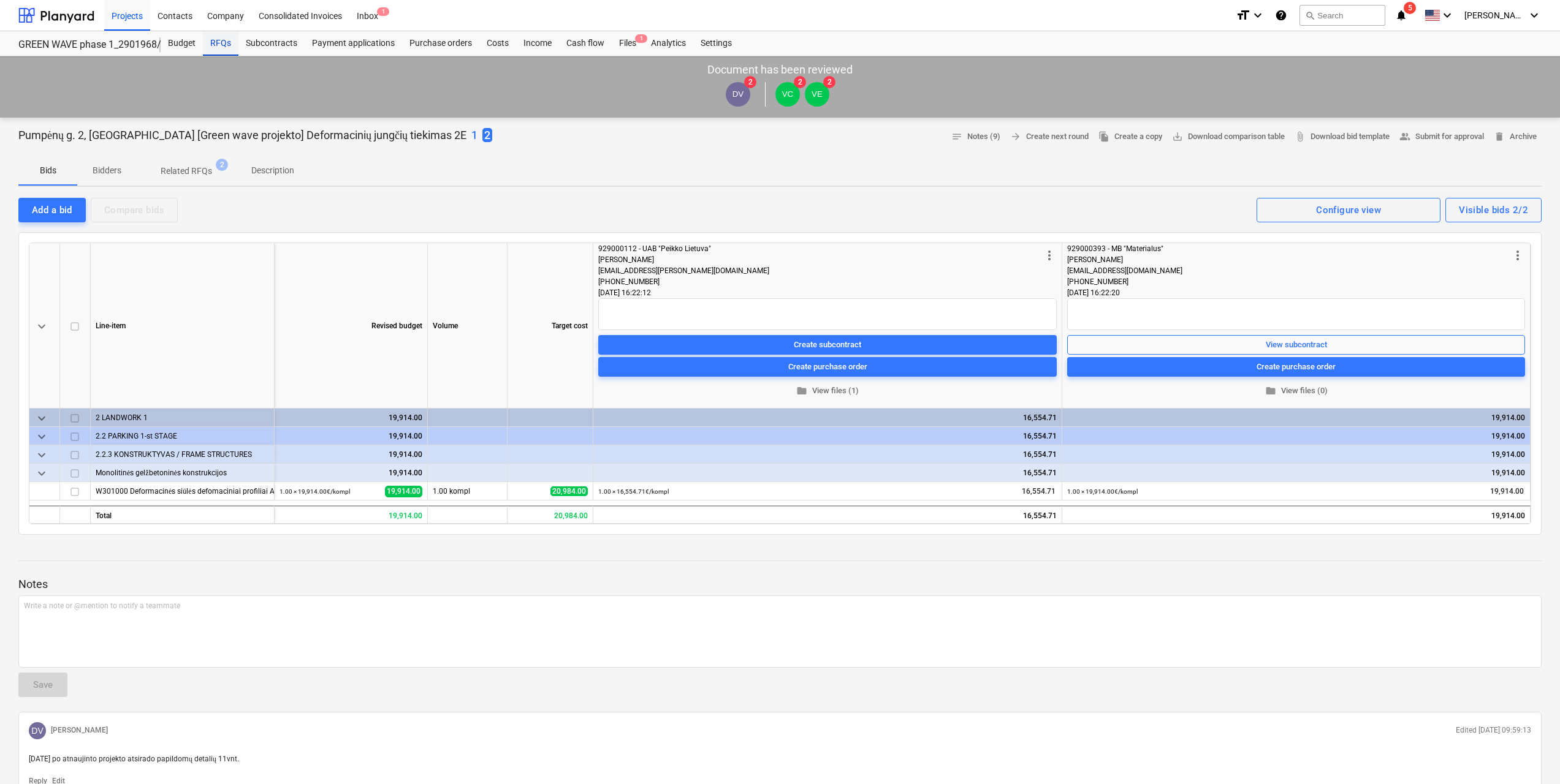
click at [222, 45] on div "RFQs" at bounding box center [221, 43] width 36 height 24
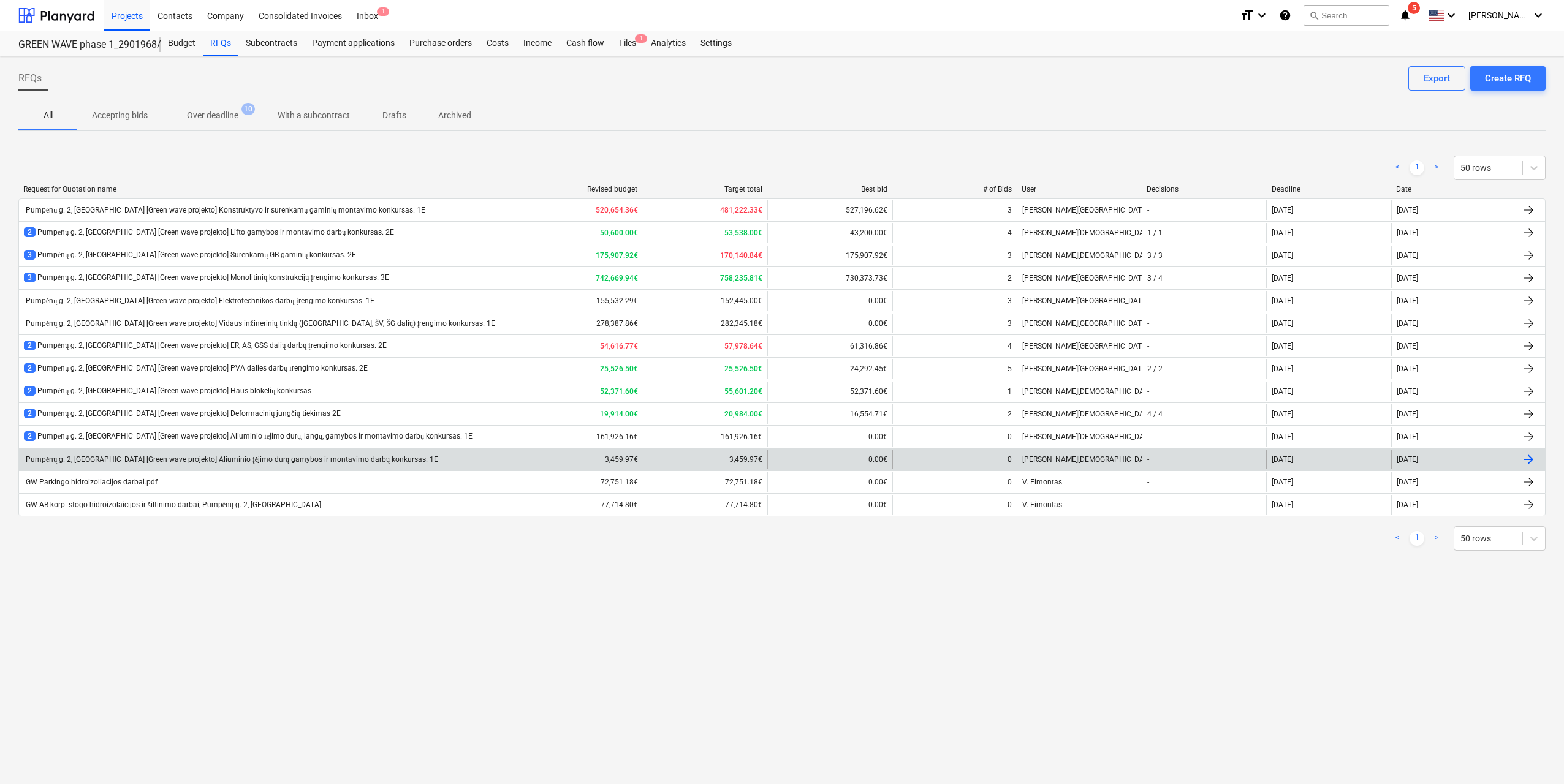
click at [371, 465] on div "Pumpėnų g. 2, Vilnius [Green wave projekto] Aliuminio įėjimo durų gamybos ir mo…" at bounding box center [268, 460] width 498 height 20
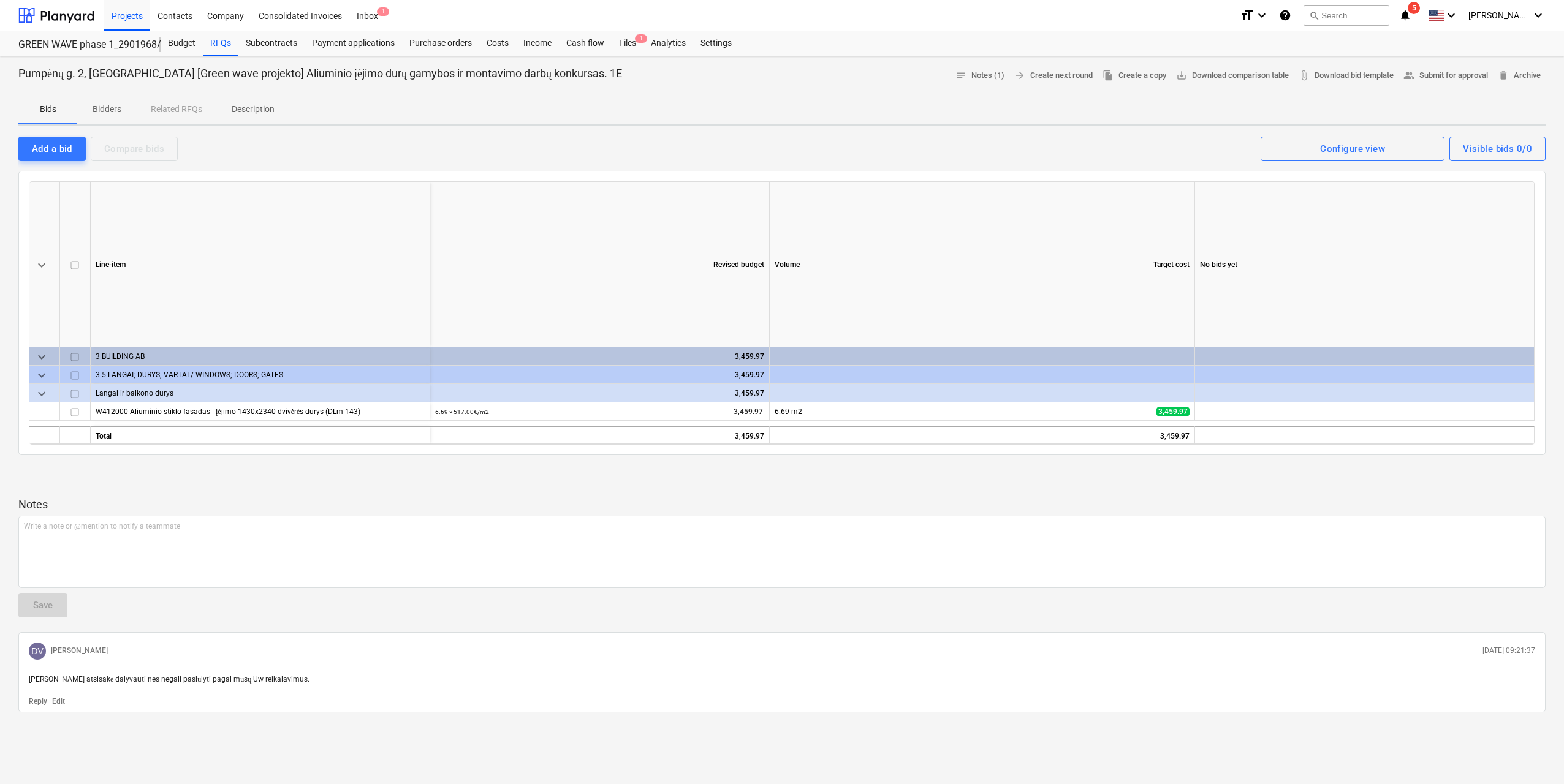
click at [116, 109] on p "Bidders" at bounding box center [106, 109] width 29 height 13
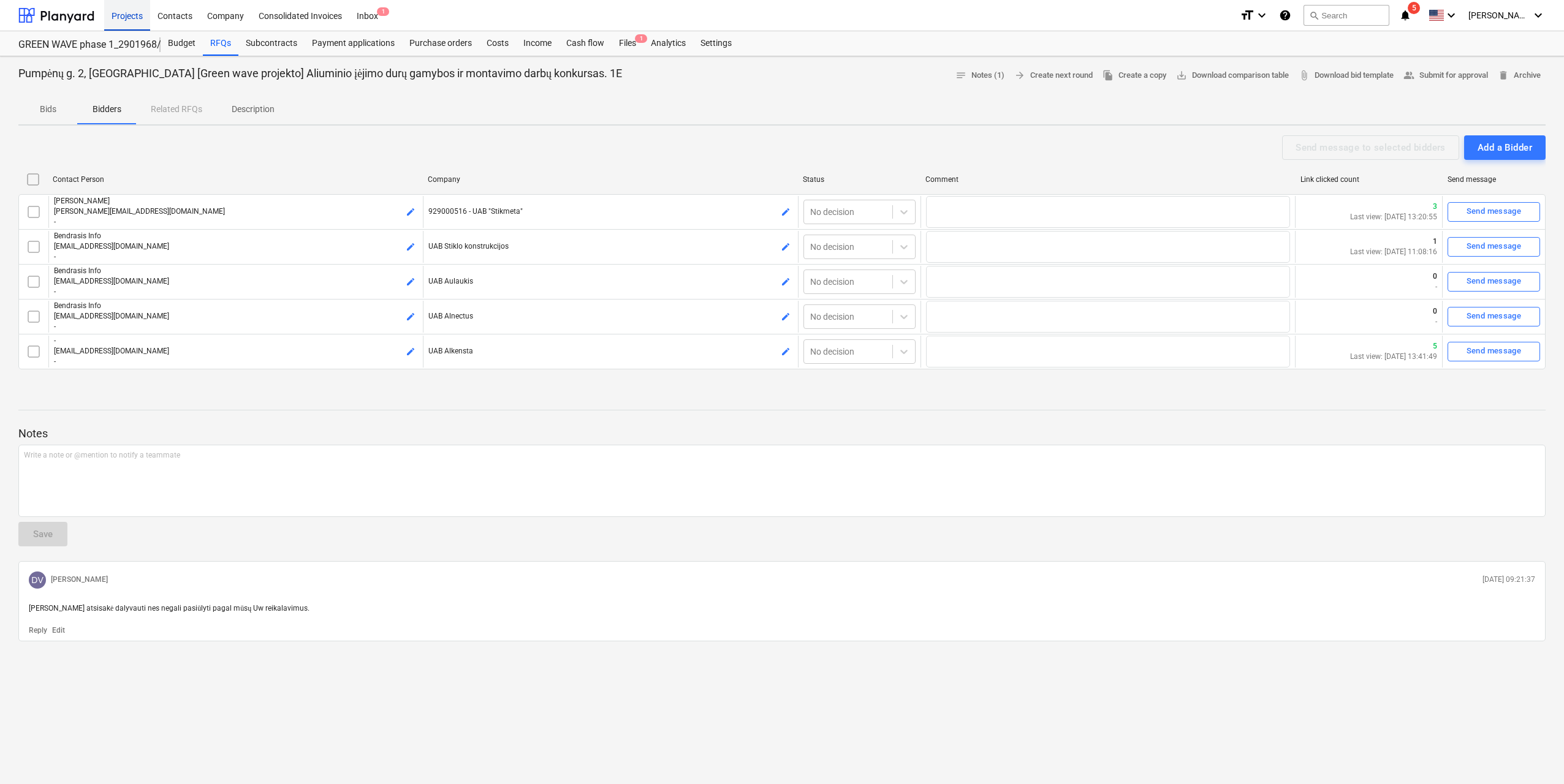
click at [127, 18] on div "Projects" at bounding box center [127, 14] width 46 height 31
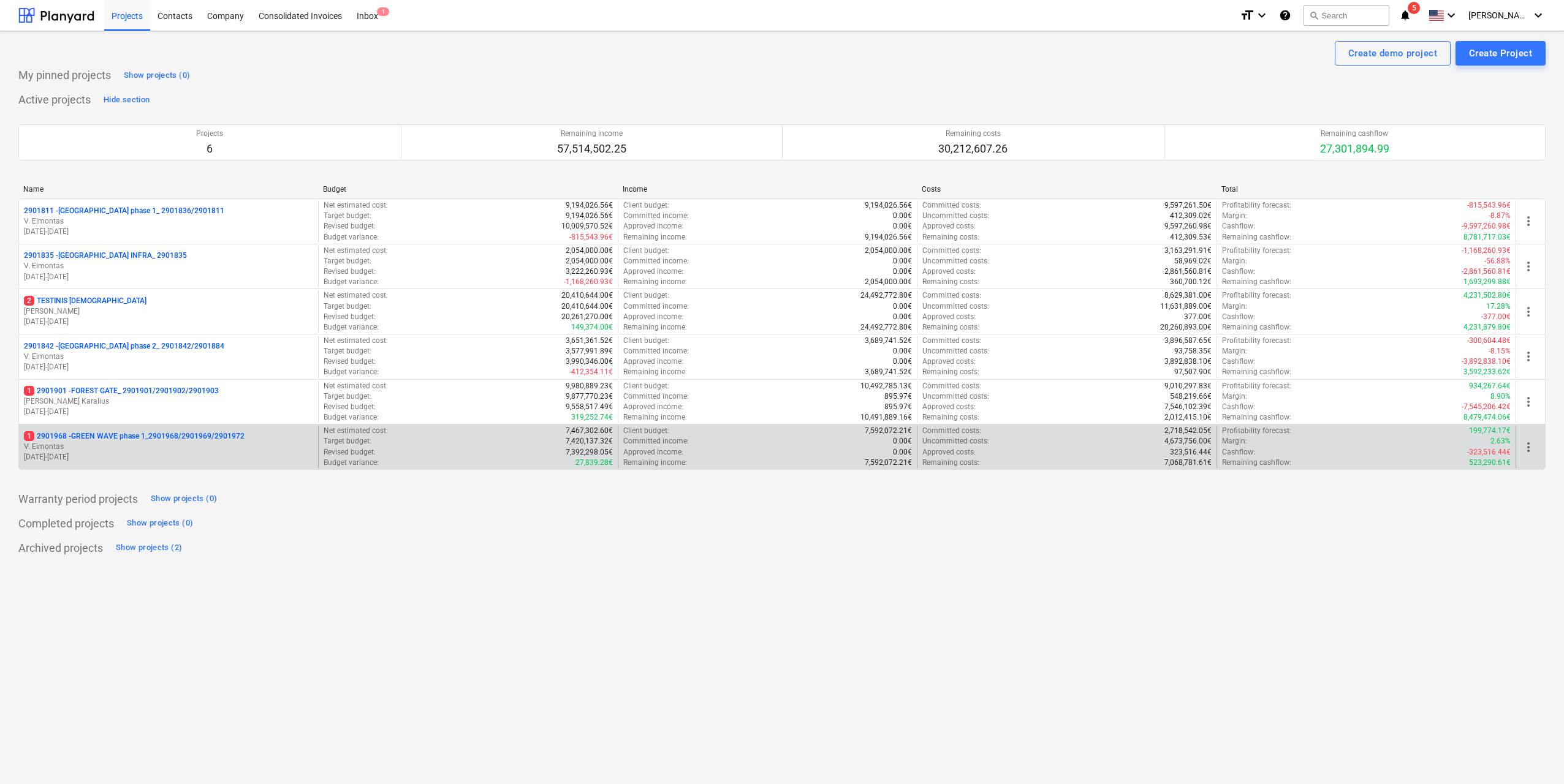
click at [202, 438] on p "1 2901968 - GREEN WAVE phase 1_2901968/2901969/2901972" at bounding box center [134, 437] width 221 height 11
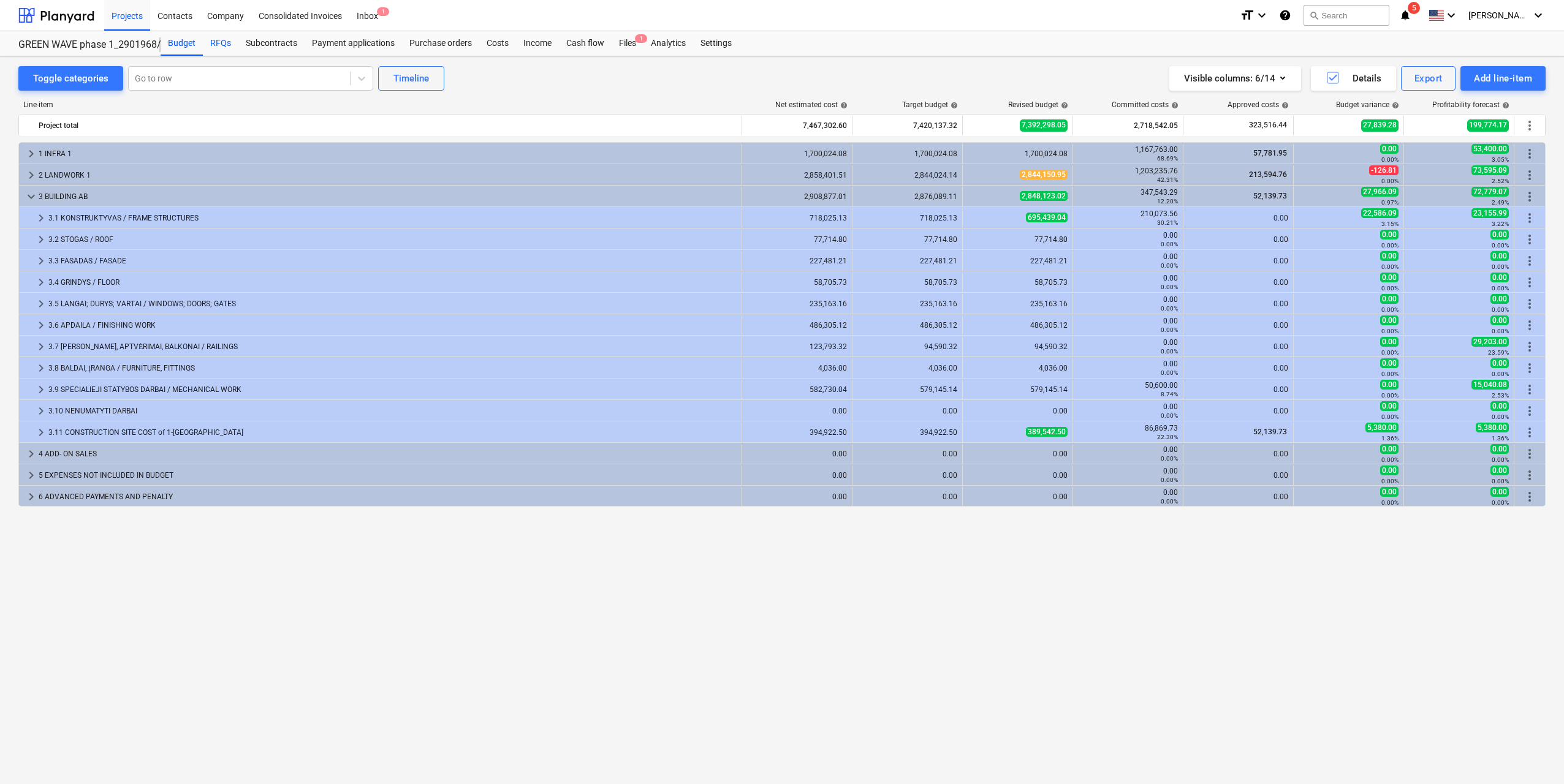
click at [215, 39] on div "RFQs" at bounding box center [221, 43] width 36 height 24
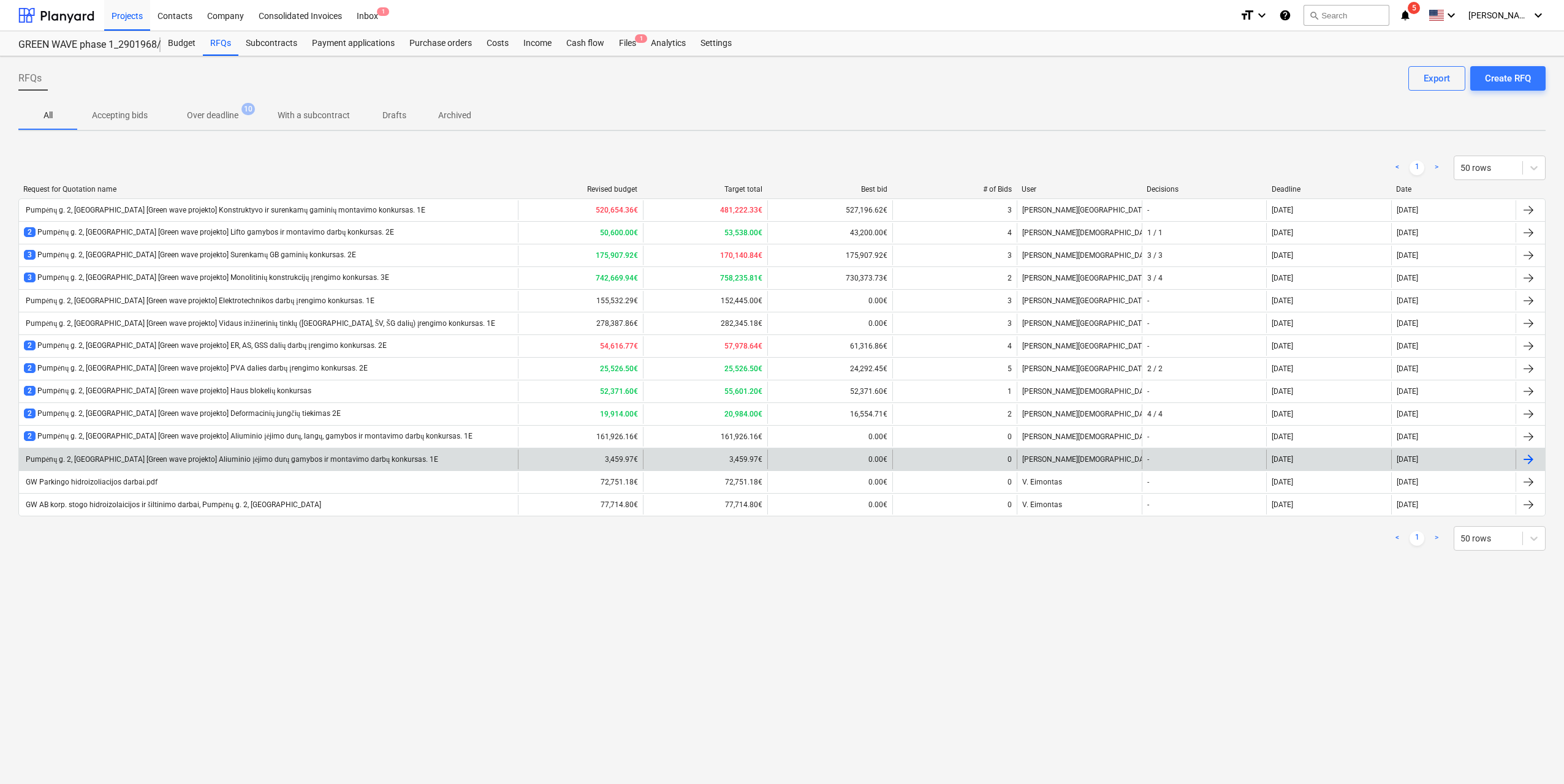
click at [320, 465] on div "Pumpėnų g. 2, Vilnius [Green wave projekto] Aliuminio įėjimo durų gamybos ir mo…" at bounding box center [268, 460] width 498 height 20
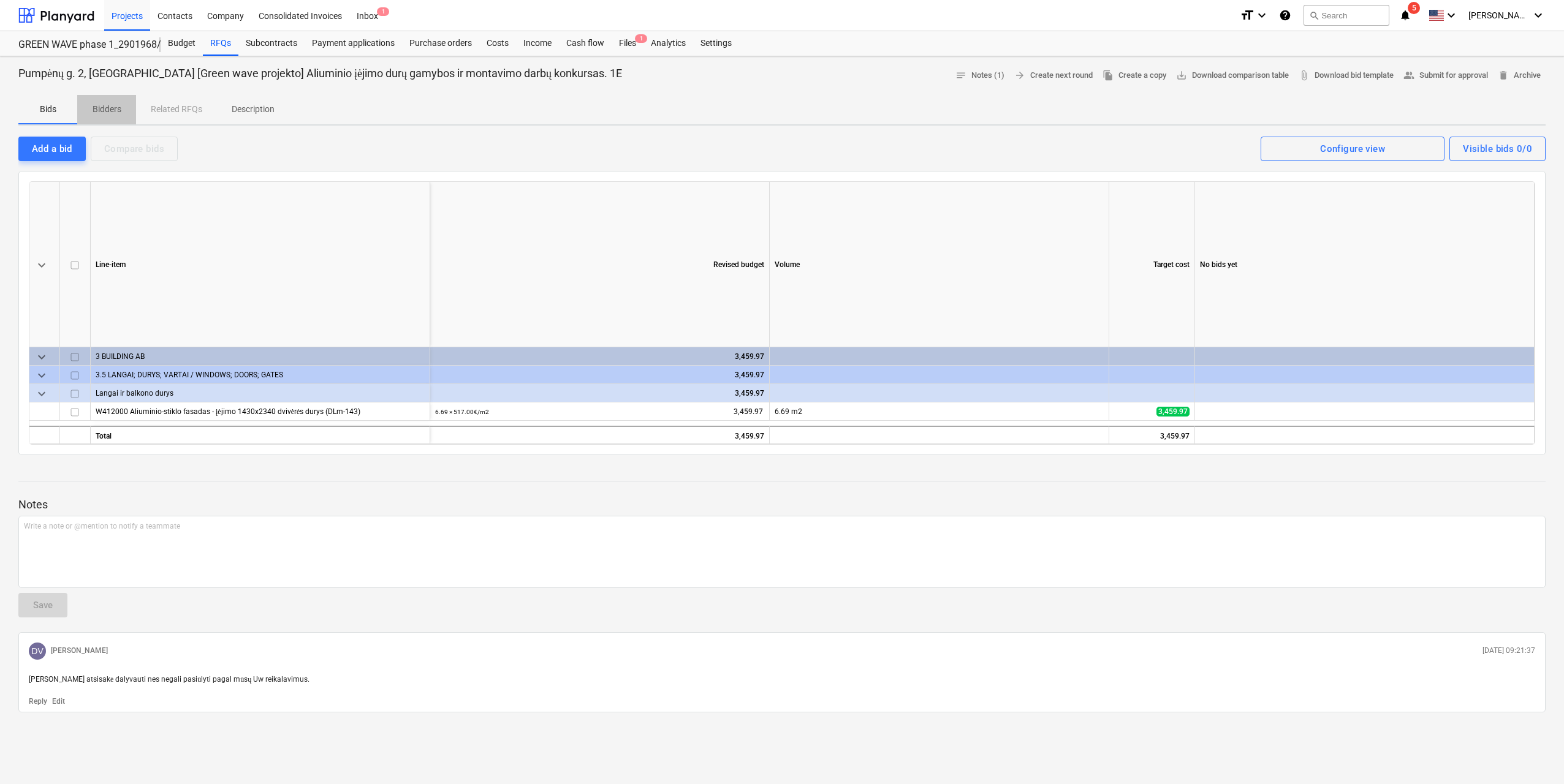
click at [107, 108] on p "Bidders" at bounding box center [106, 109] width 29 height 13
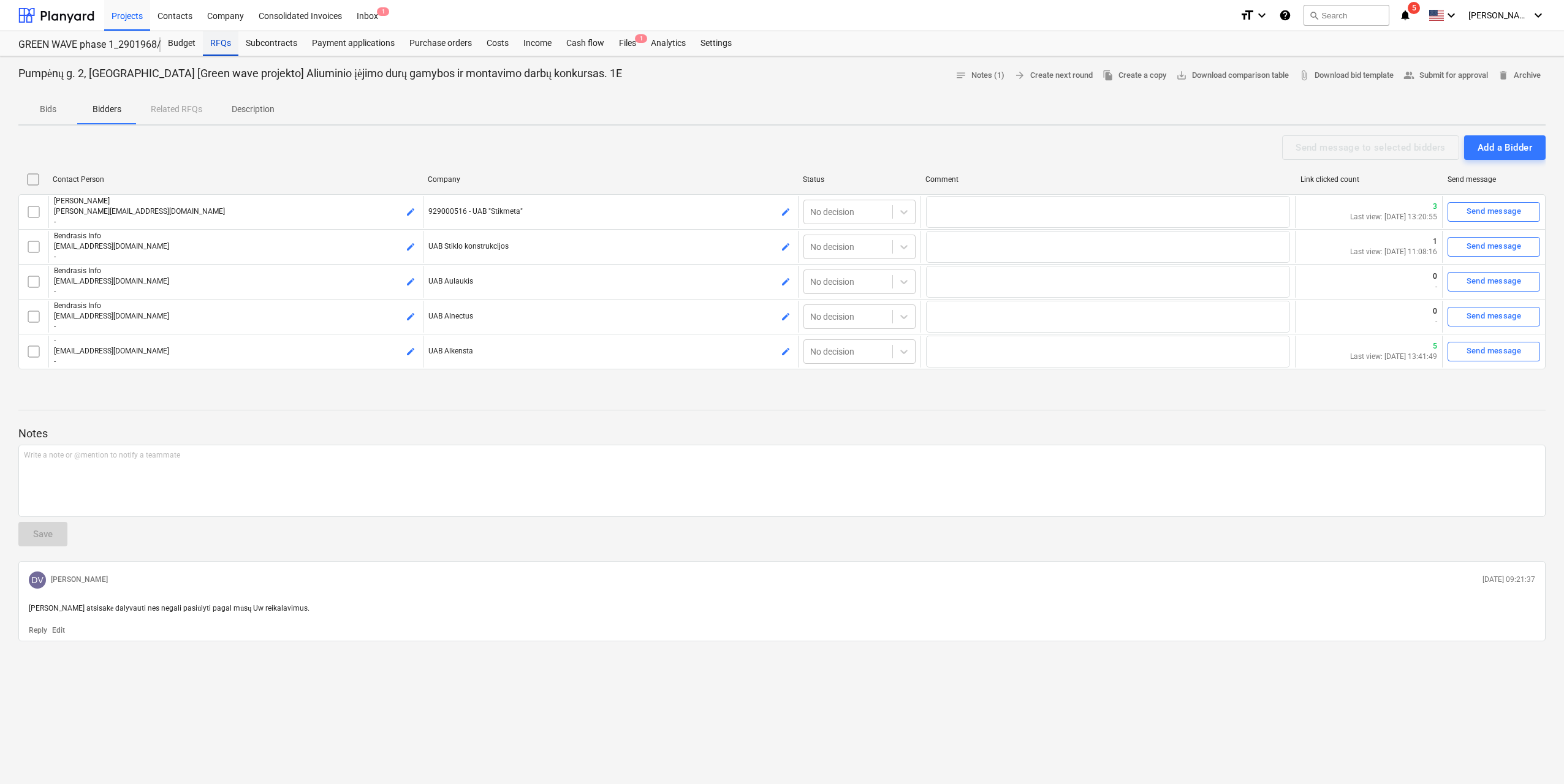
click at [213, 44] on div "RFQs" at bounding box center [221, 43] width 36 height 24
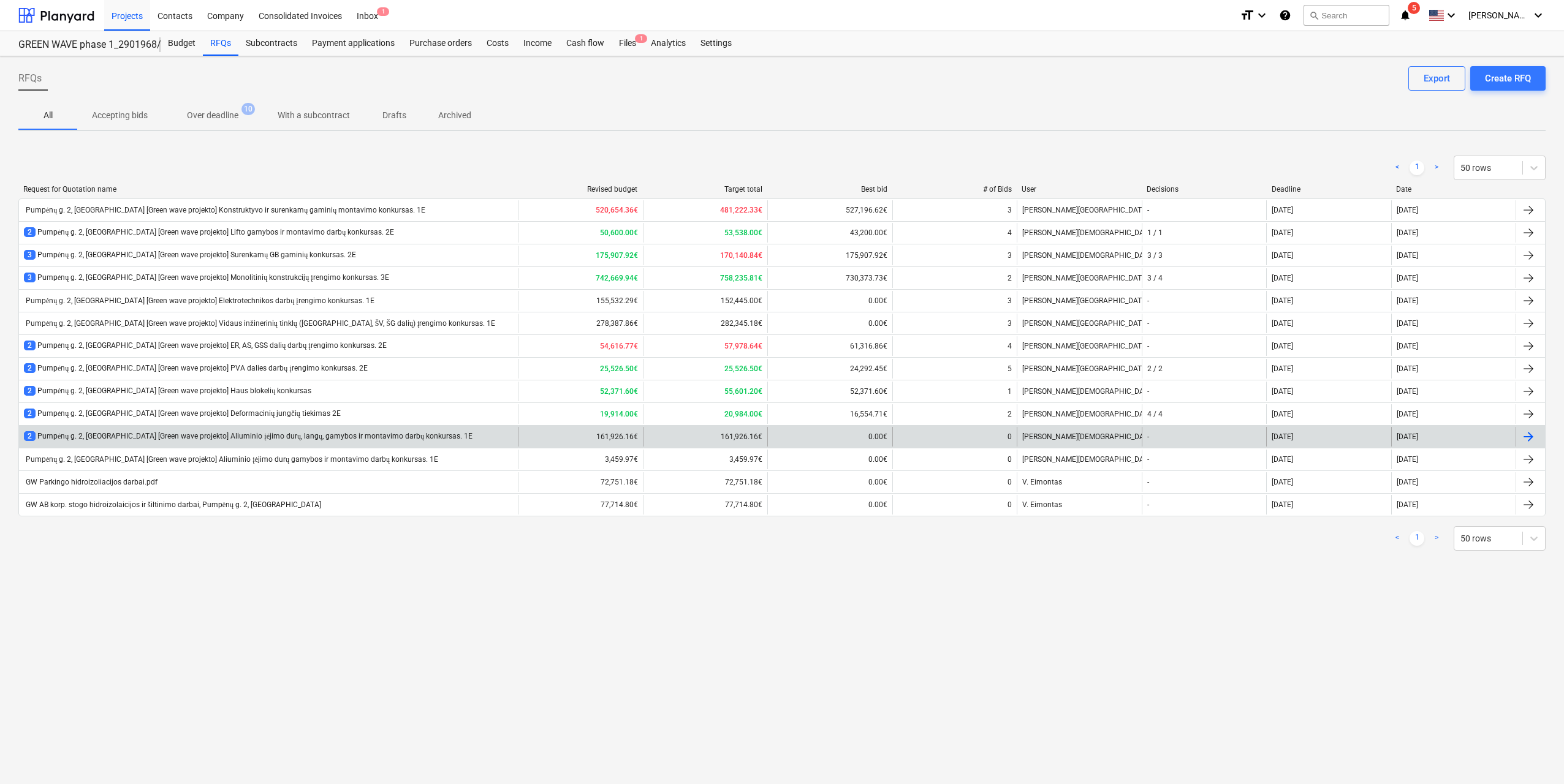
click at [346, 436] on div "2 Pumpėnų g. 2, Vilnius [Green wave projekto] Aliuminio įėjimo durų, langų, gam…" at bounding box center [248, 437] width 448 height 11
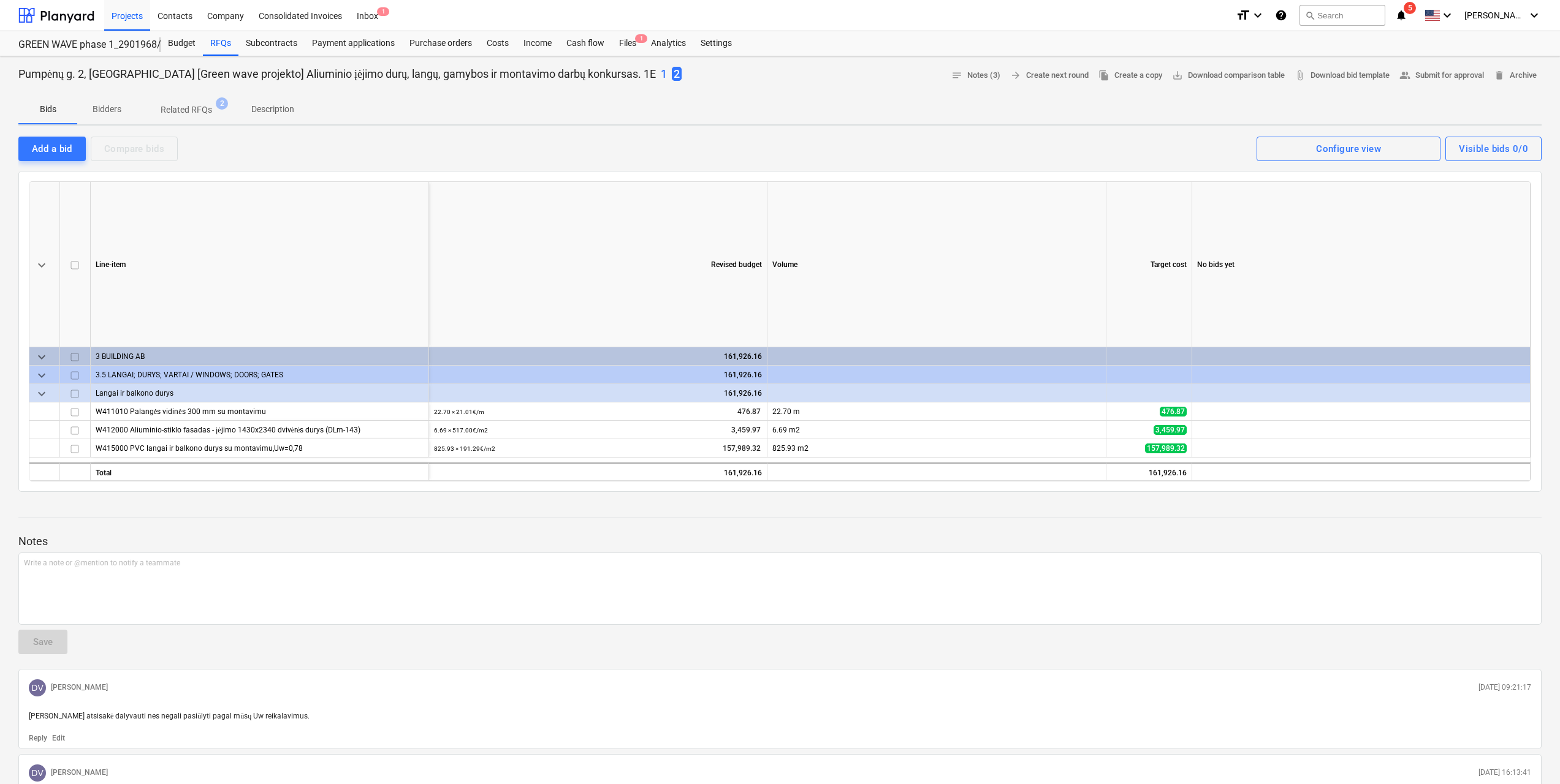
click at [105, 108] on p "Bidders" at bounding box center [106, 109] width 29 height 13
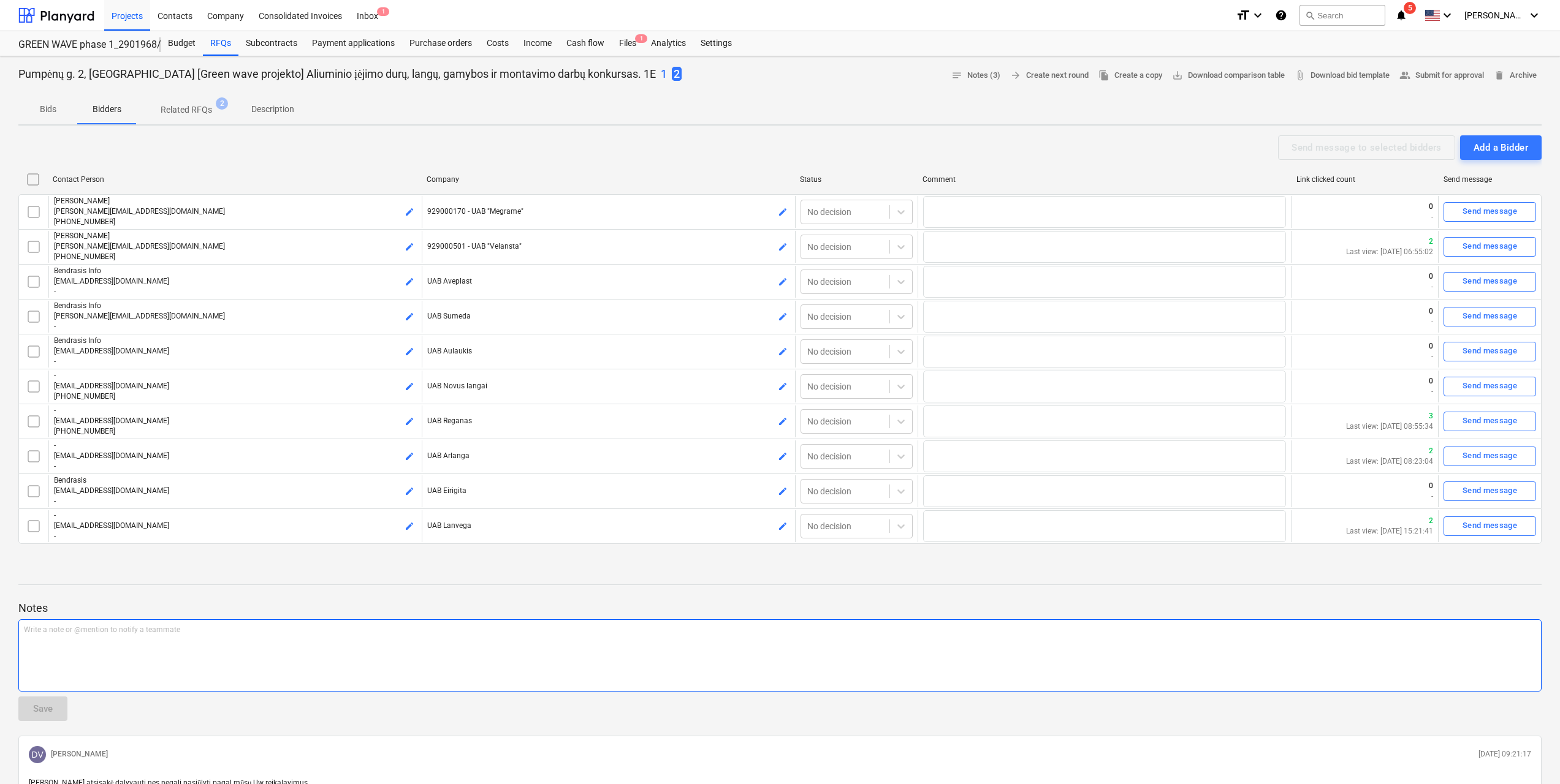
click at [143, 659] on div "Write a note or @mention to notify a teammate ﻿" at bounding box center [780, 655] width 1523 height 72
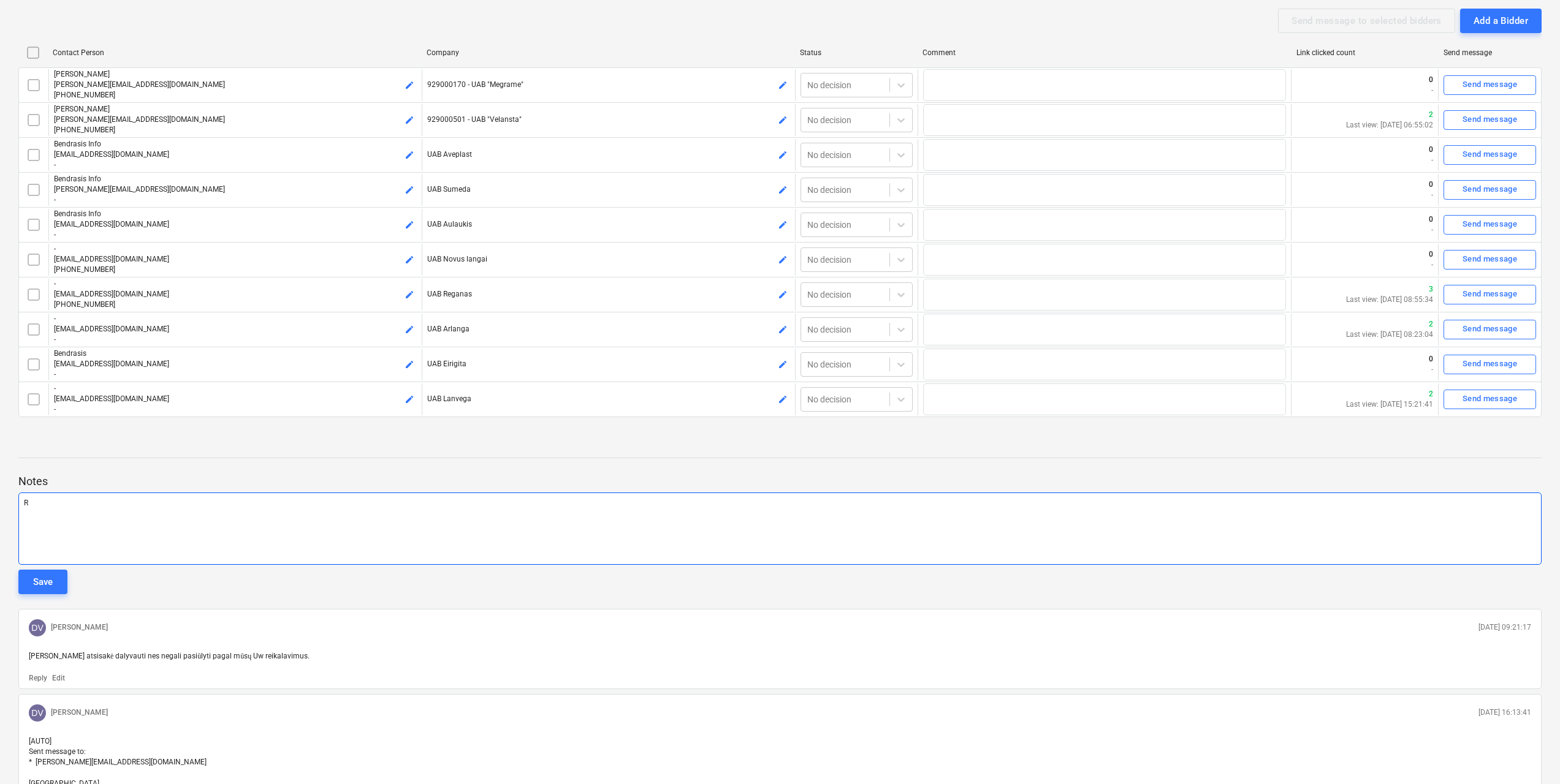
scroll to position [245, 0]
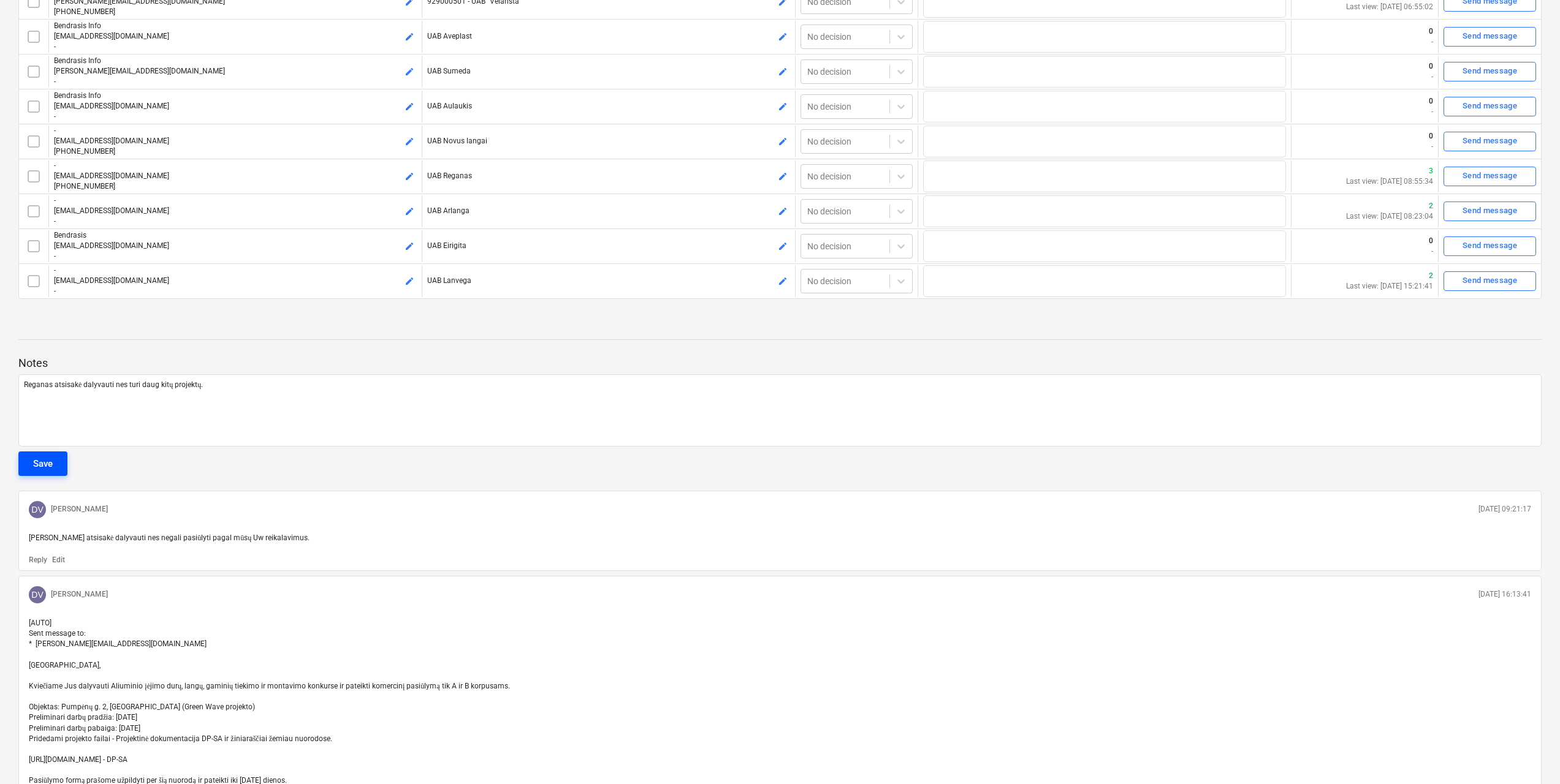
click at [44, 455] on div "Save" at bounding box center [43, 463] width 20 height 16
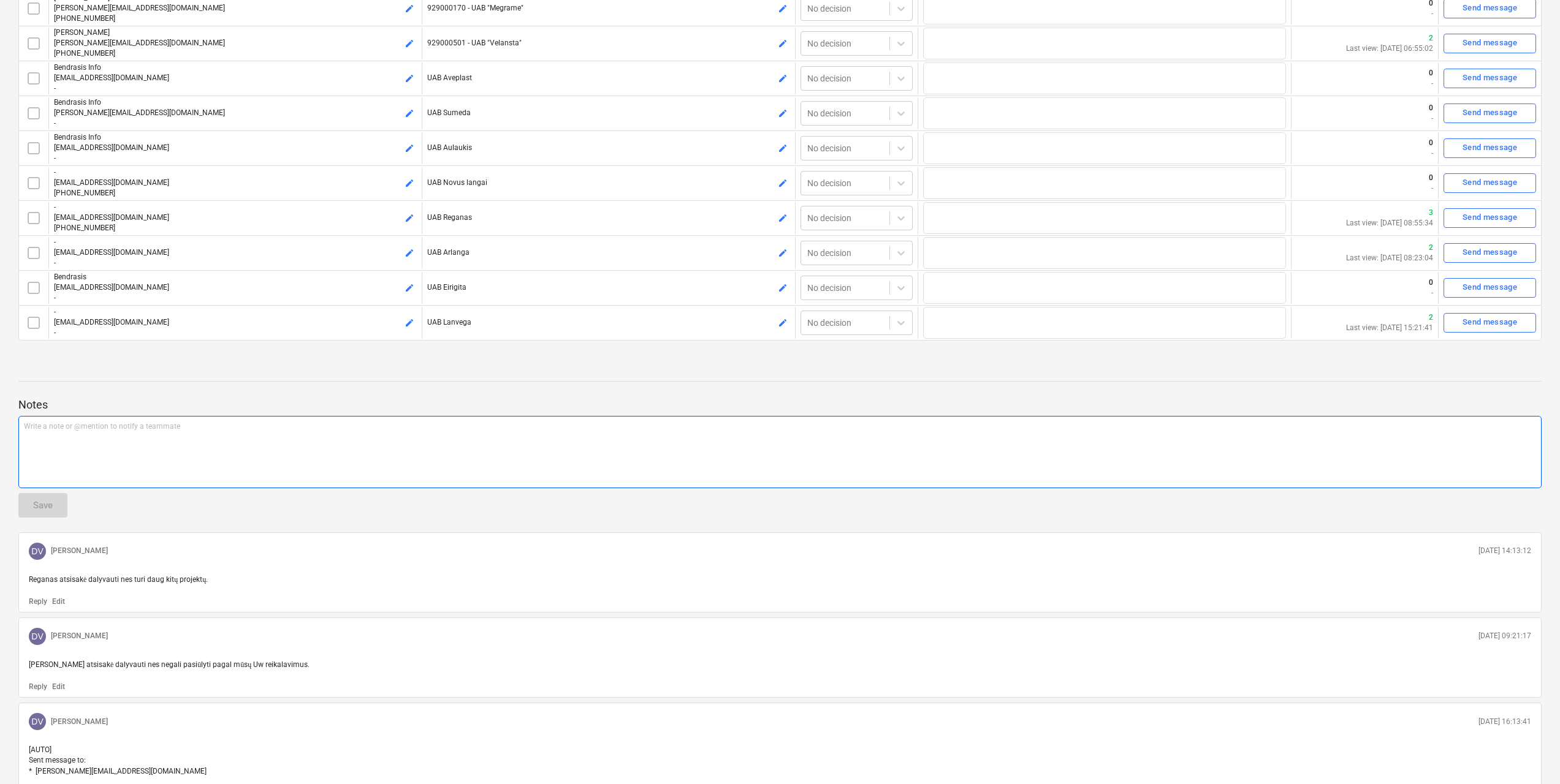
scroll to position [0, 0]
